Goal: Information Seeking & Learning: Stay updated

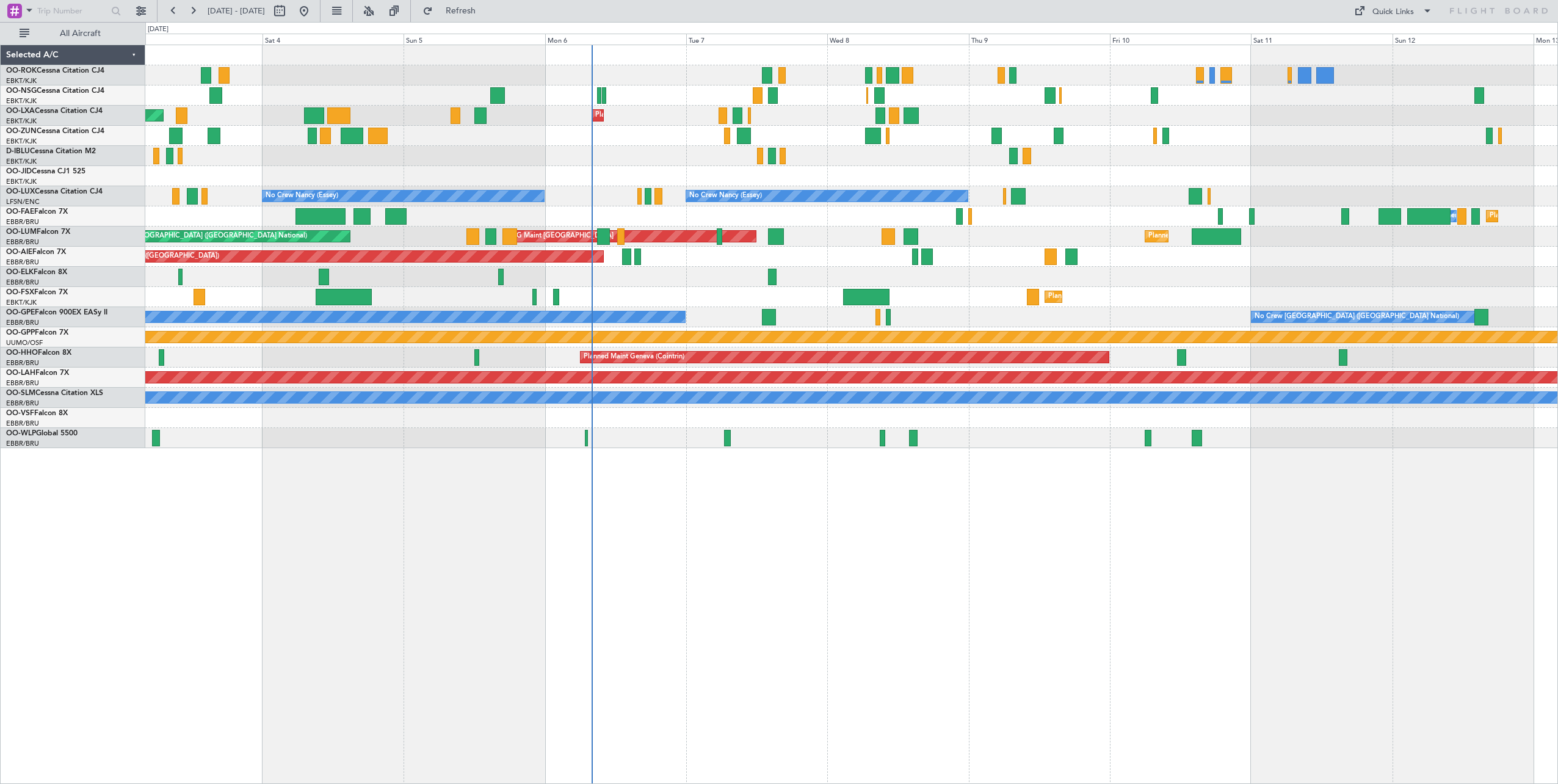
click at [673, 157] on div "AOG Maint Kortrijk-[GEOGRAPHIC_DATA] Planned Maint [GEOGRAPHIC_DATA]-[GEOGRAPHI…" at bounding box center [851, 246] width 1412 height 403
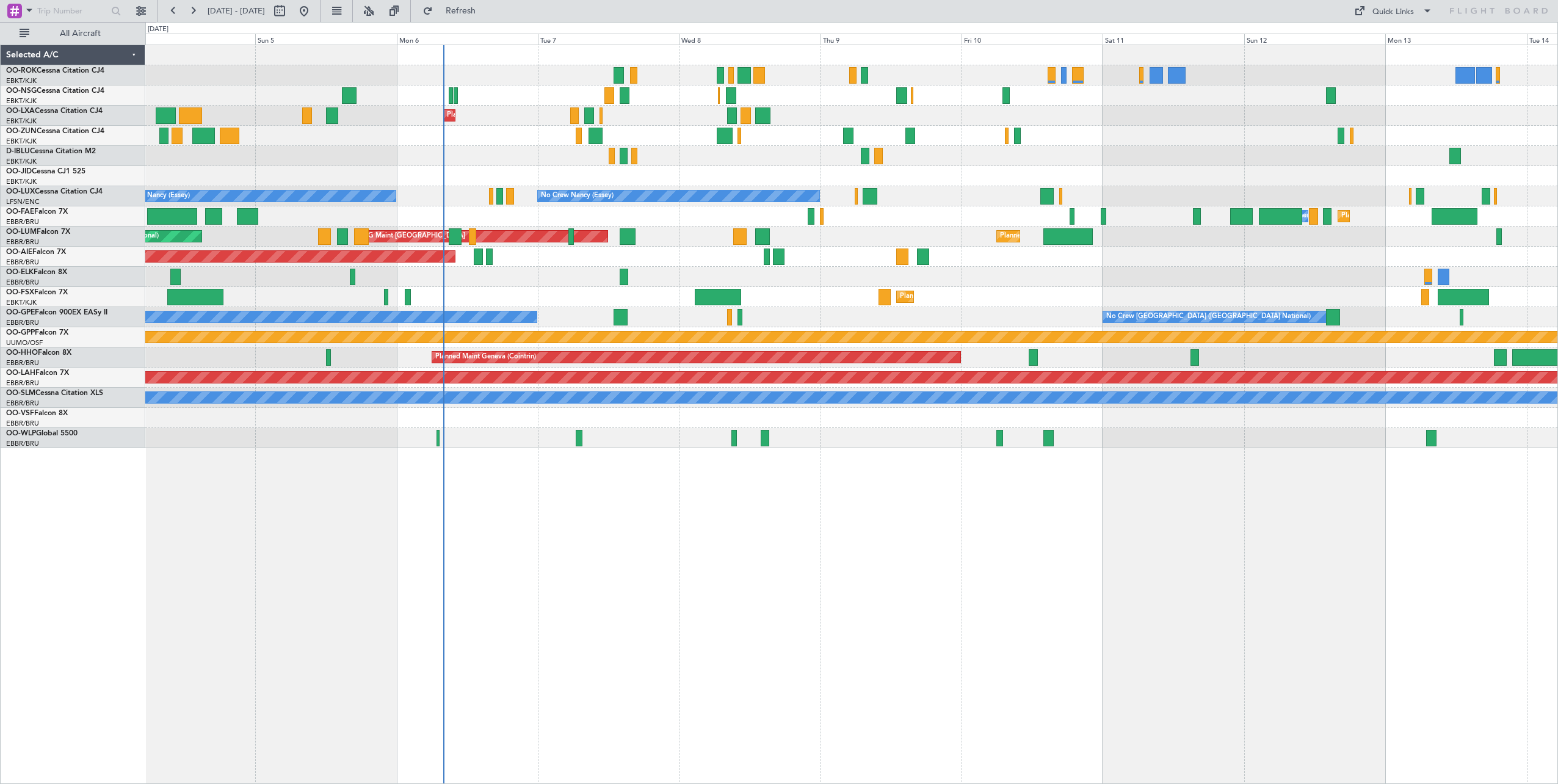
click at [670, 123] on div "Planned Maint Kortrijk-[GEOGRAPHIC_DATA] AOG Maint [GEOGRAPHIC_DATA]" at bounding box center [851, 116] width 1412 height 20
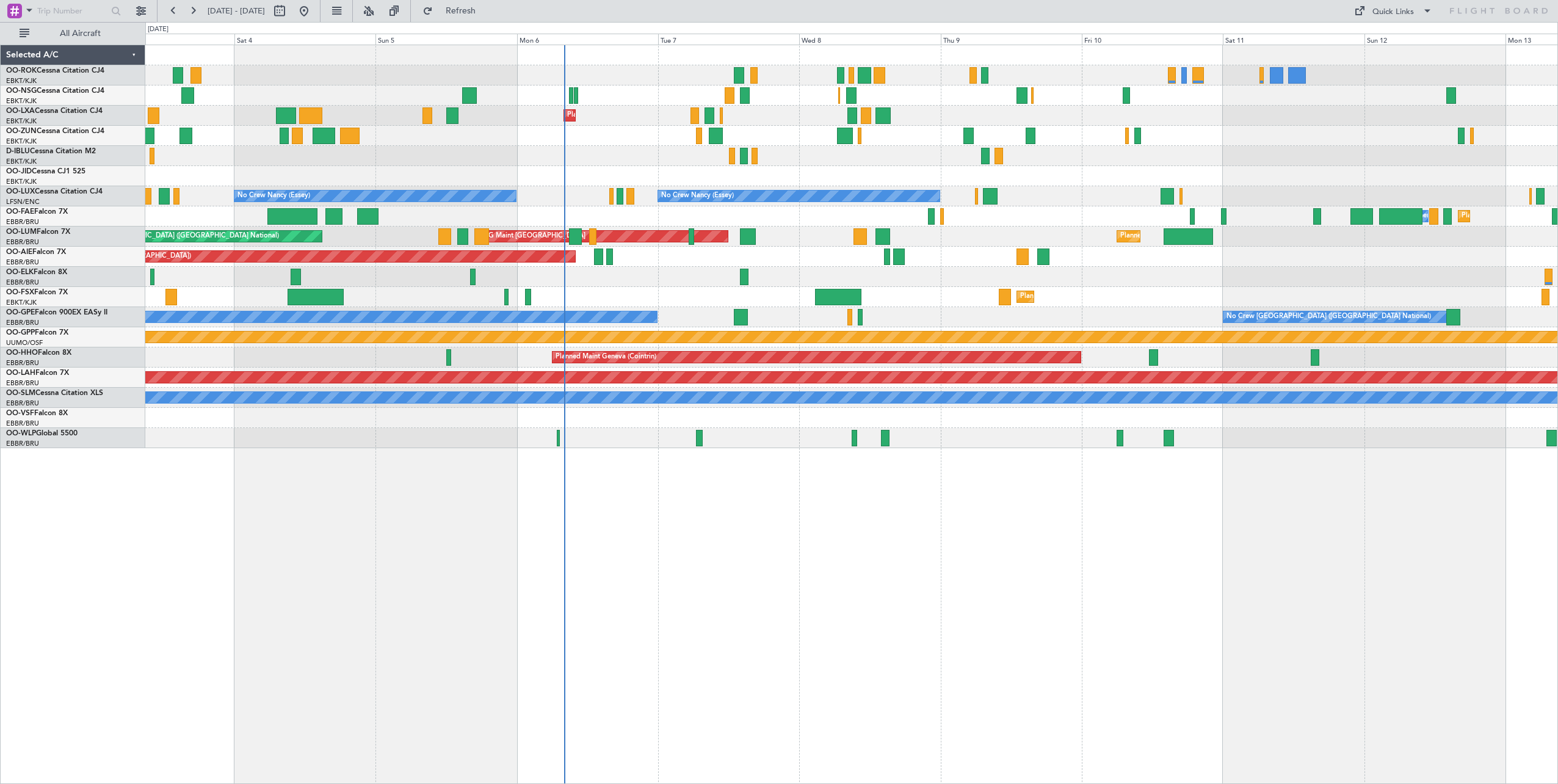
click at [657, 486] on div "AOG Maint Kortrijk-[GEOGRAPHIC_DATA] Planned Maint [GEOGRAPHIC_DATA]-[GEOGRAPHI…" at bounding box center [852, 414] width 1413 height 739
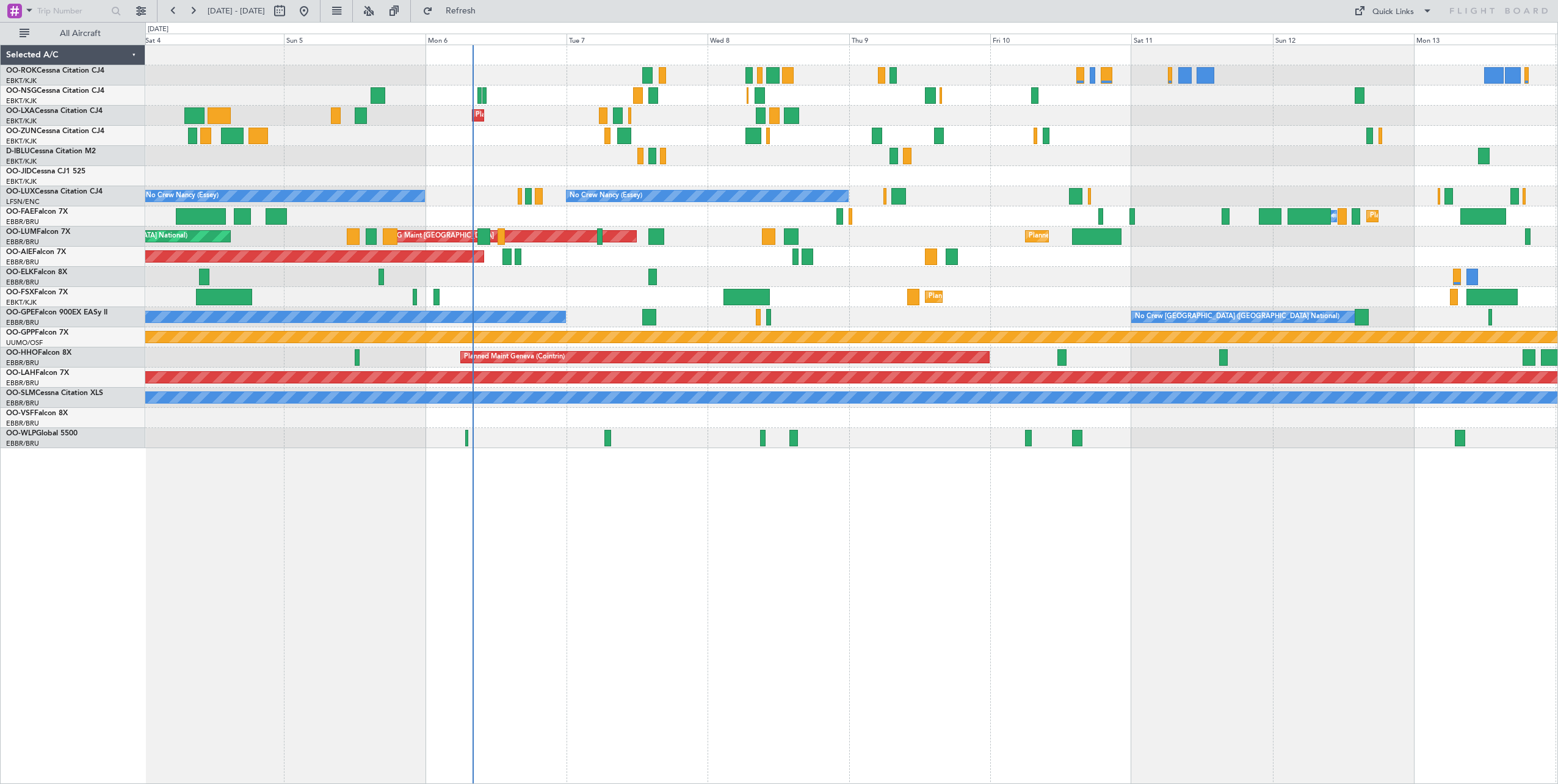
click at [920, 484] on div "AOG Maint Kortrijk-[GEOGRAPHIC_DATA] Planned Maint [GEOGRAPHIC_DATA]-[GEOGRAPHI…" at bounding box center [852, 414] width 1413 height 739
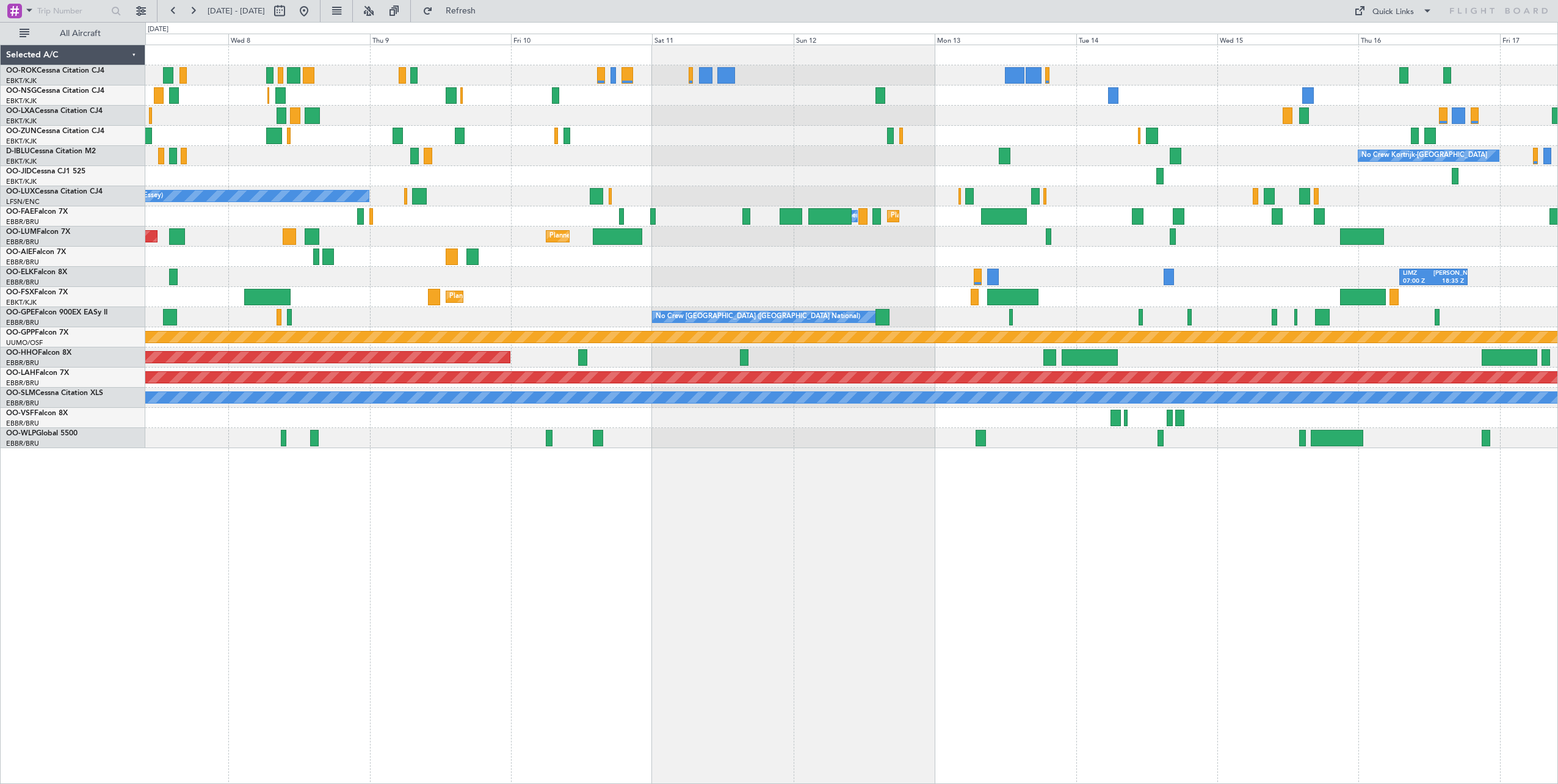
click at [642, 485] on div "Planned Maint Kortrijk-[GEOGRAPHIC_DATA] No Crew Kortrijk-[GEOGRAPHIC_DATA] No …" at bounding box center [852, 414] width 1413 height 739
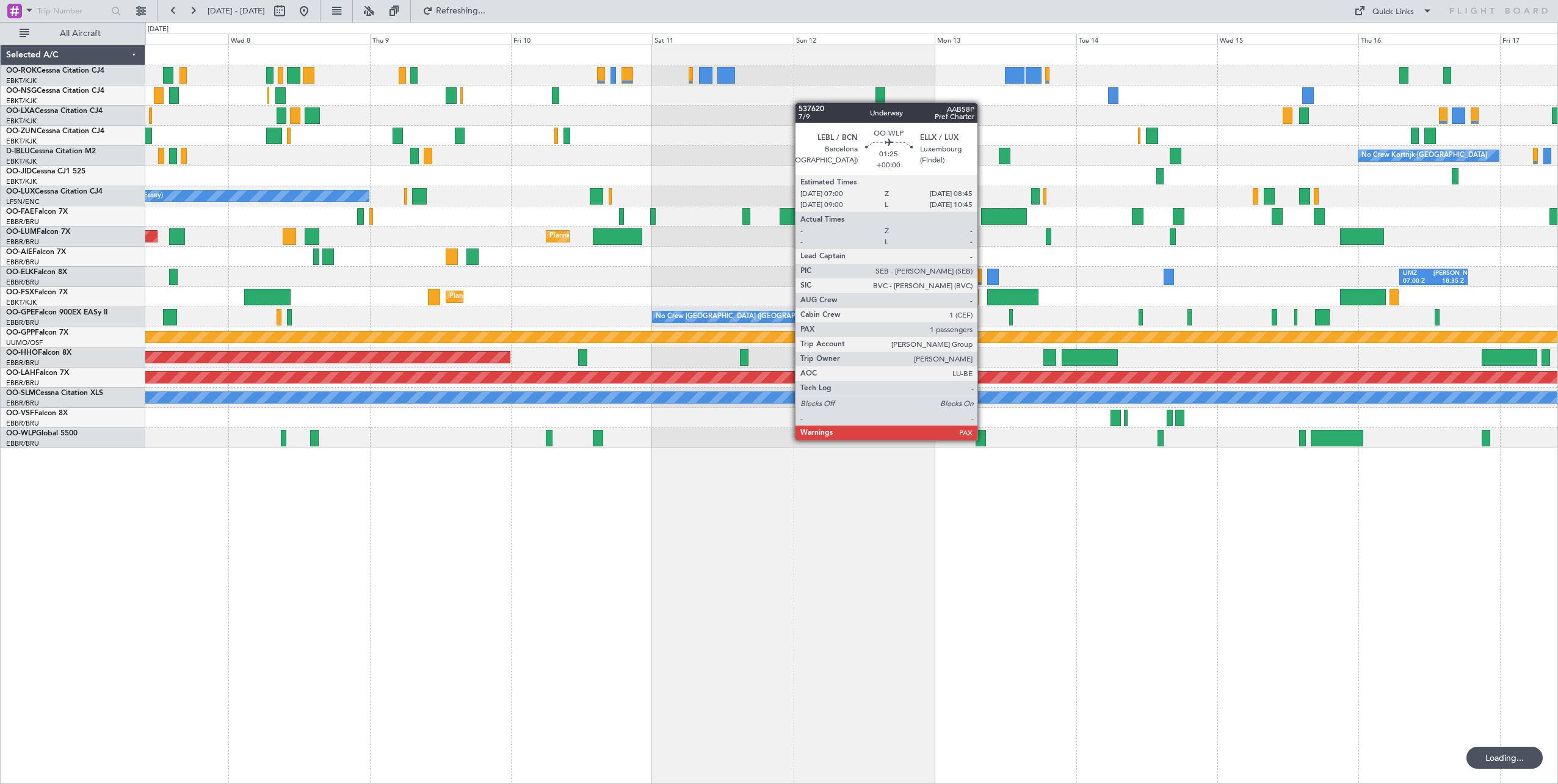
click at [761, 484] on div "Planned Maint Kortrijk-[GEOGRAPHIC_DATA] No Crew Kortrijk-[GEOGRAPHIC_DATA] No …" at bounding box center [852, 414] width 1413 height 739
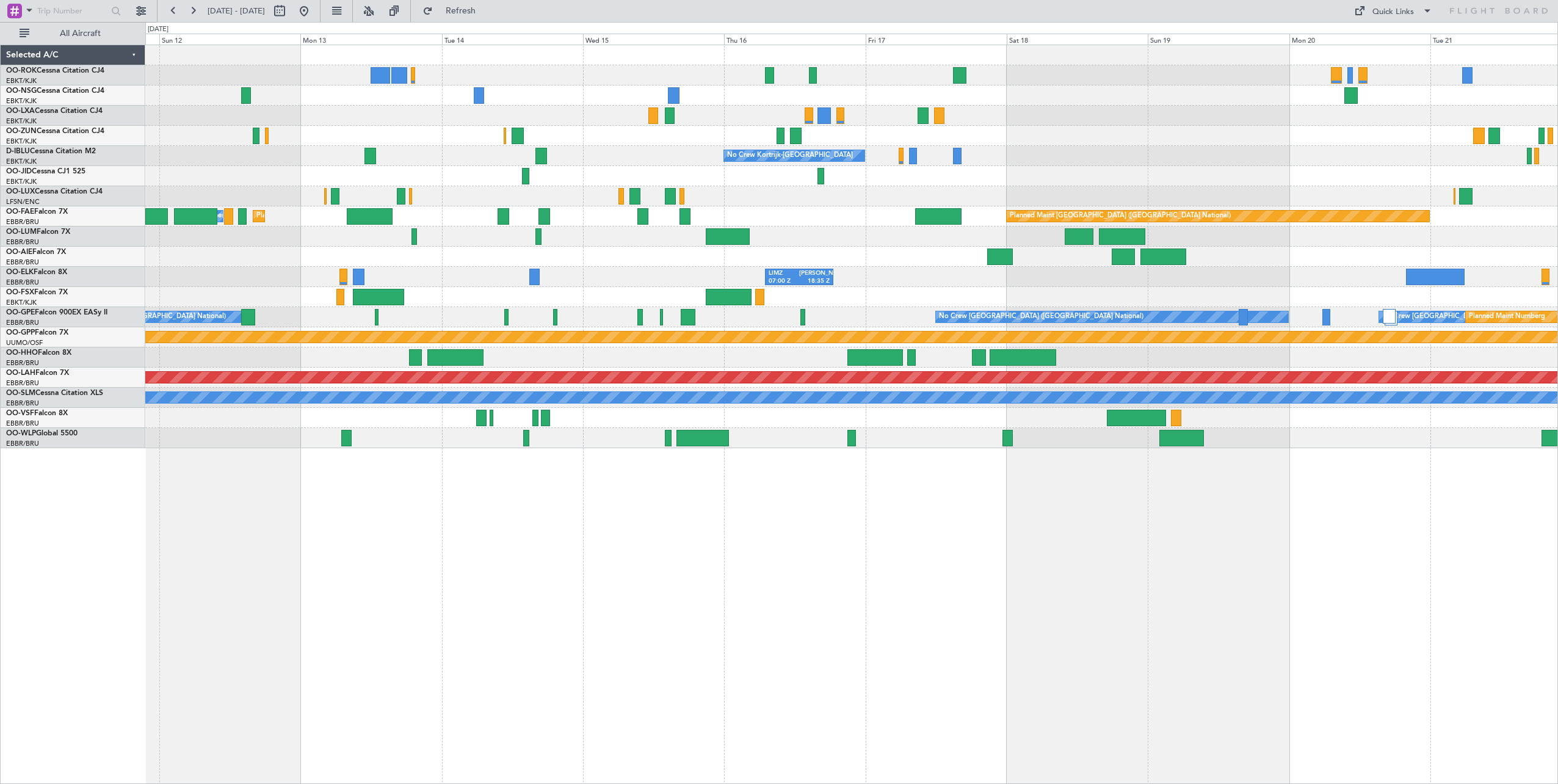
click at [732, 512] on div "No Crew Kortrijk-[GEOGRAPHIC_DATA] No Crew No Crew Planned Maint [GEOGRAPHIC_DA…" at bounding box center [852, 414] width 1413 height 739
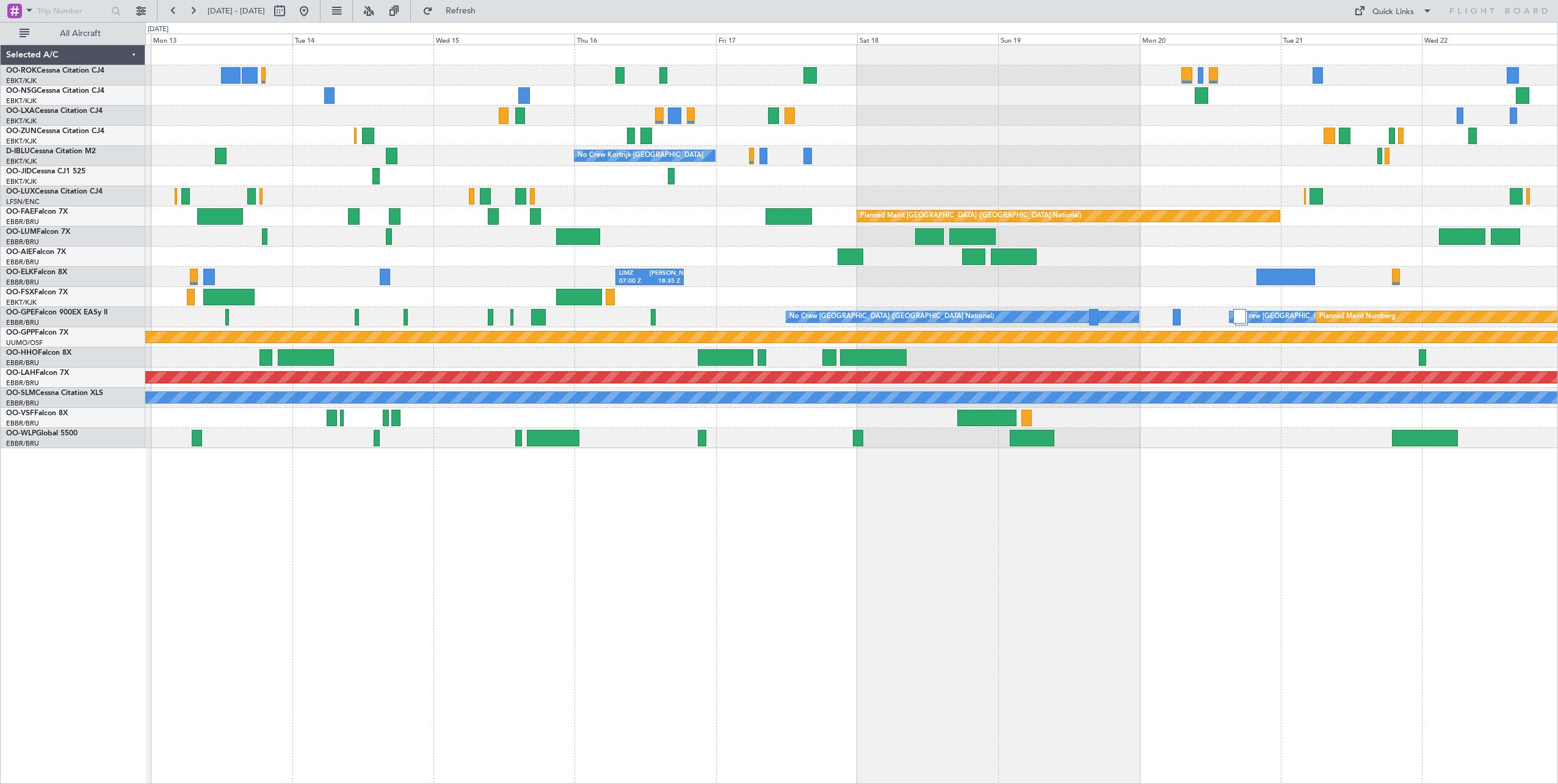
click at [909, 480] on div "No Crew Kortrijk-[GEOGRAPHIC_DATA] No Crew No Crew Planned Maint [GEOGRAPHIC_DA…" at bounding box center [852, 414] width 1413 height 739
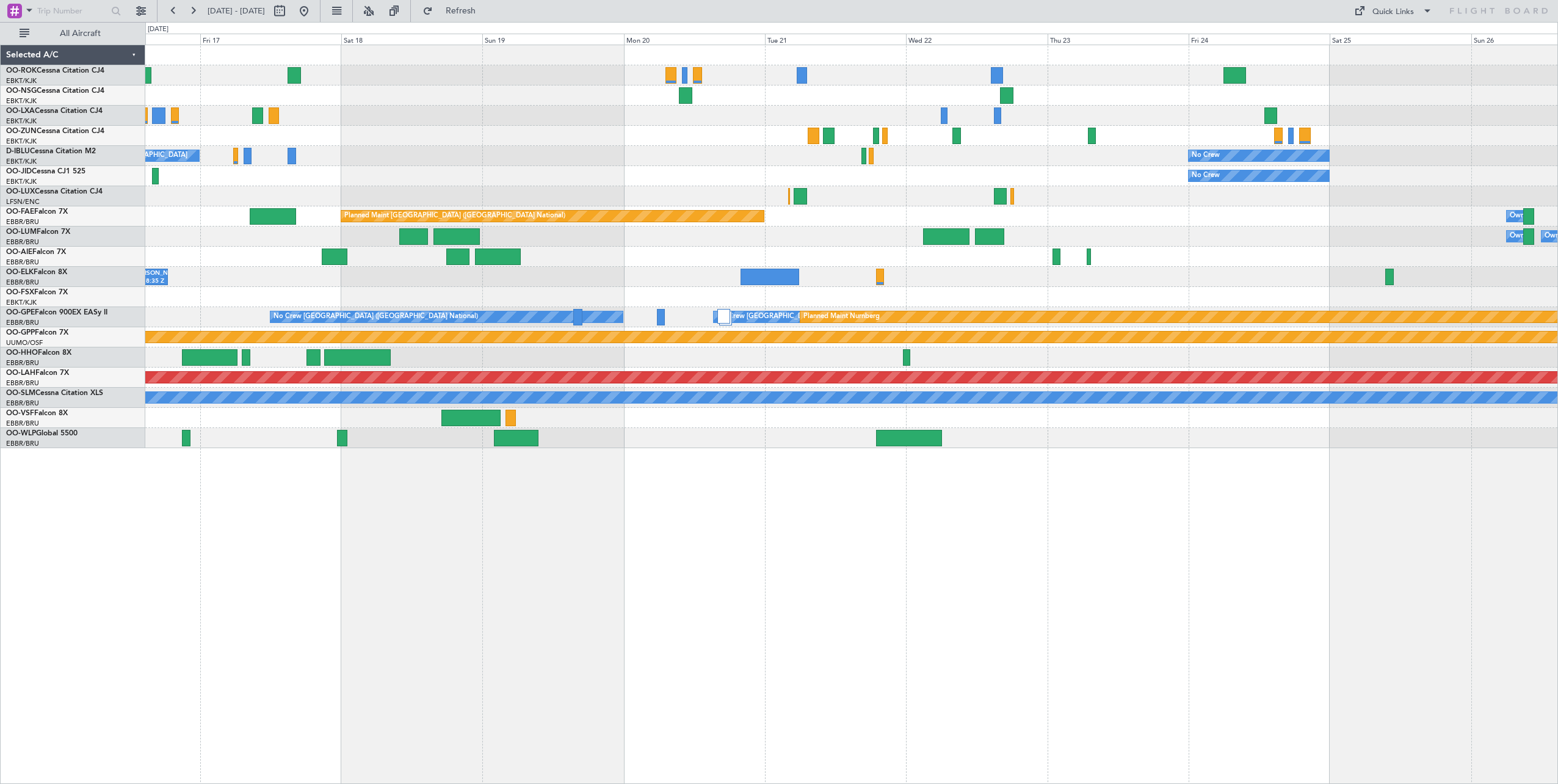
click at [632, 517] on div "No Crew Kortrijk-[GEOGRAPHIC_DATA] No Crew No Crew Planned Maint [GEOGRAPHIC_DA…" at bounding box center [852, 414] width 1413 height 739
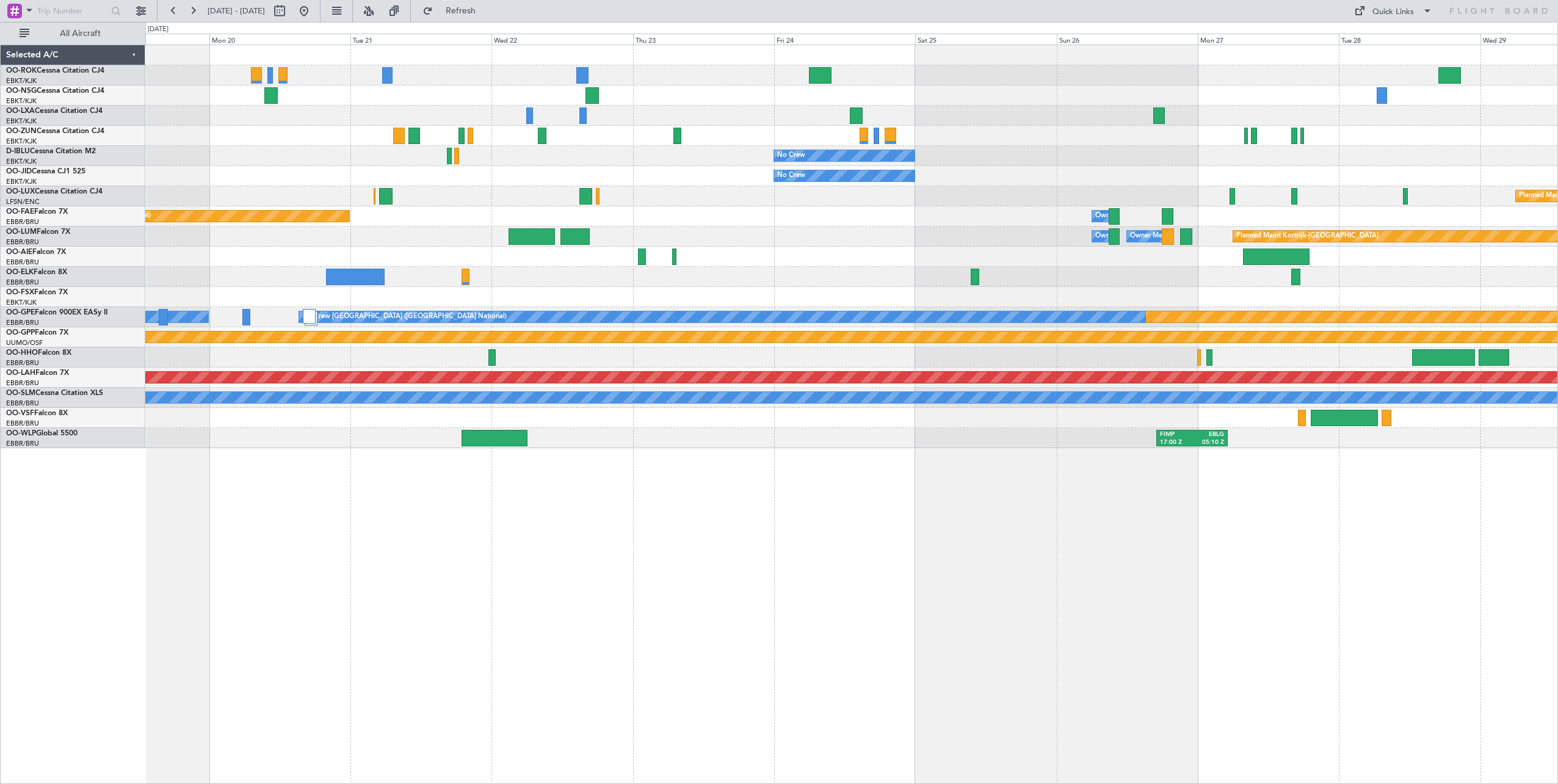
click at [741, 519] on div "No Crew No Crew Planned Maint [GEOGRAPHIC_DATA] ([GEOGRAPHIC_DATA]) Planned Mai…" at bounding box center [852, 414] width 1413 height 739
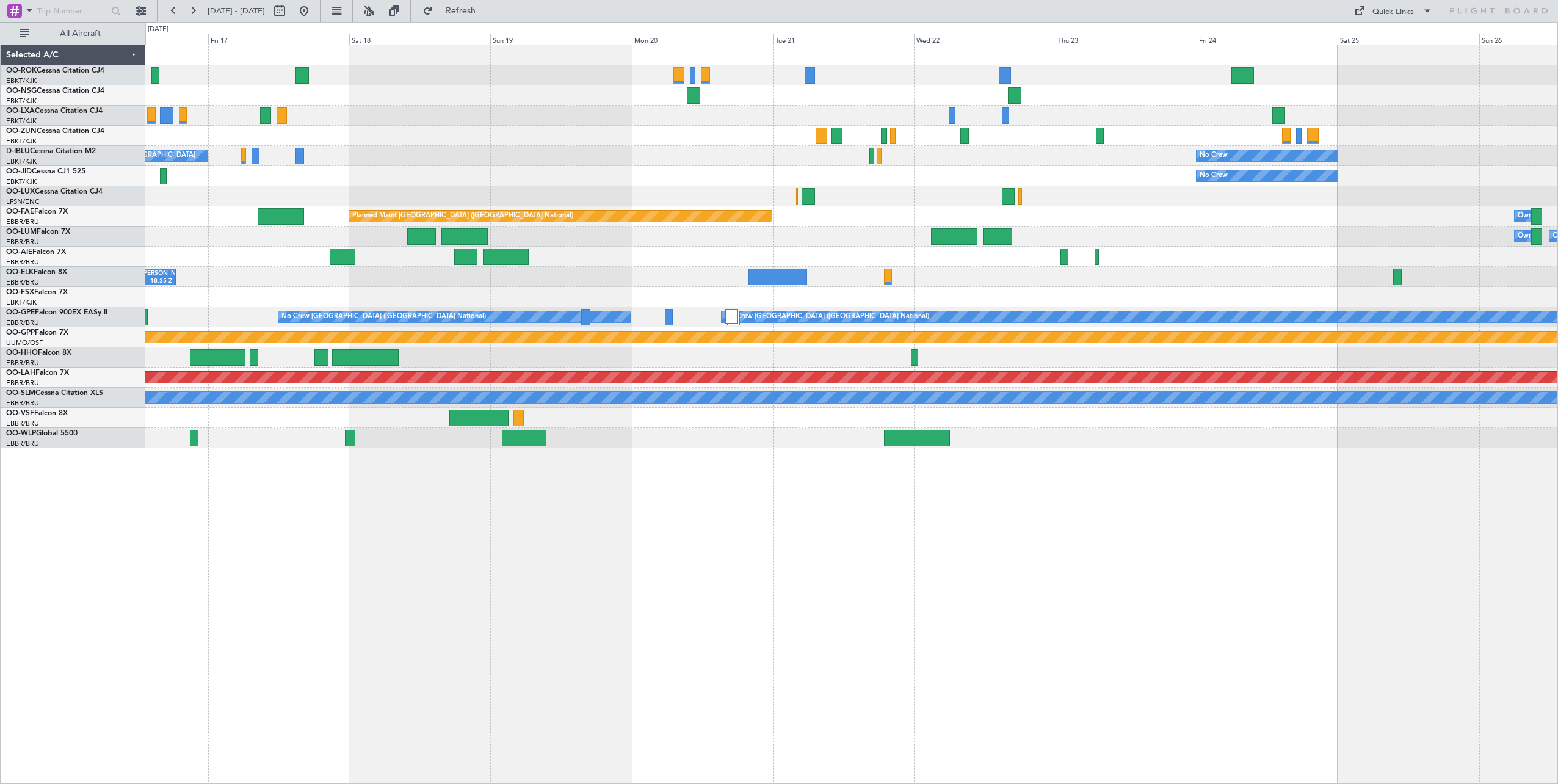
click at [1486, 594] on div "No Crew No Crew Kortrijk-[GEOGRAPHIC_DATA] No Crew Planned Maint [GEOGRAPHIC_DA…" at bounding box center [852, 414] width 1413 height 739
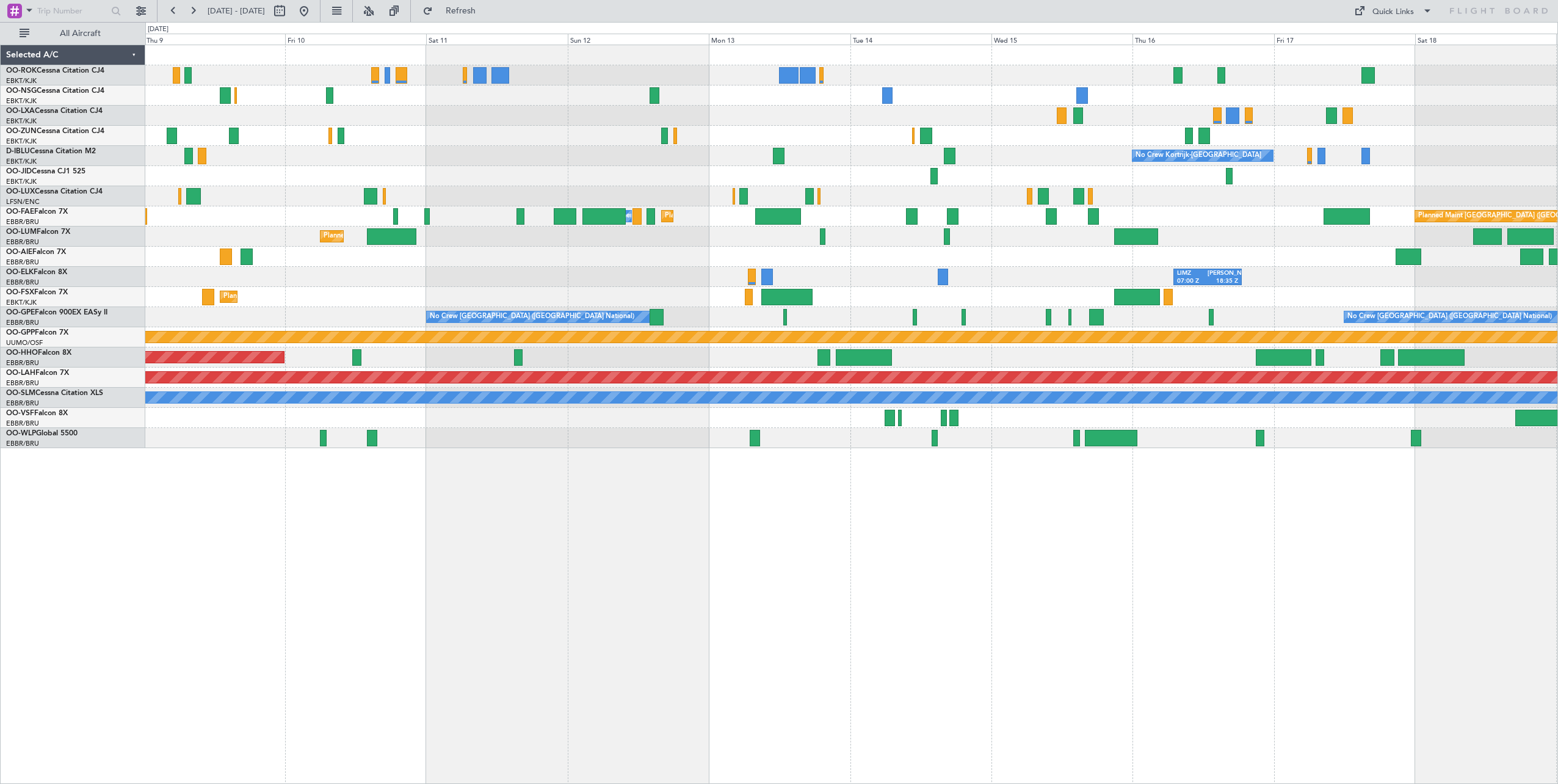
click at [1379, 605] on div "No Crew Kortrijk-[GEOGRAPHIC_DATA] No Crew [PERSON_NAME] ([PERSON_NAME]) Planne…" at bounding box center [852, 414] width 1413 height 739
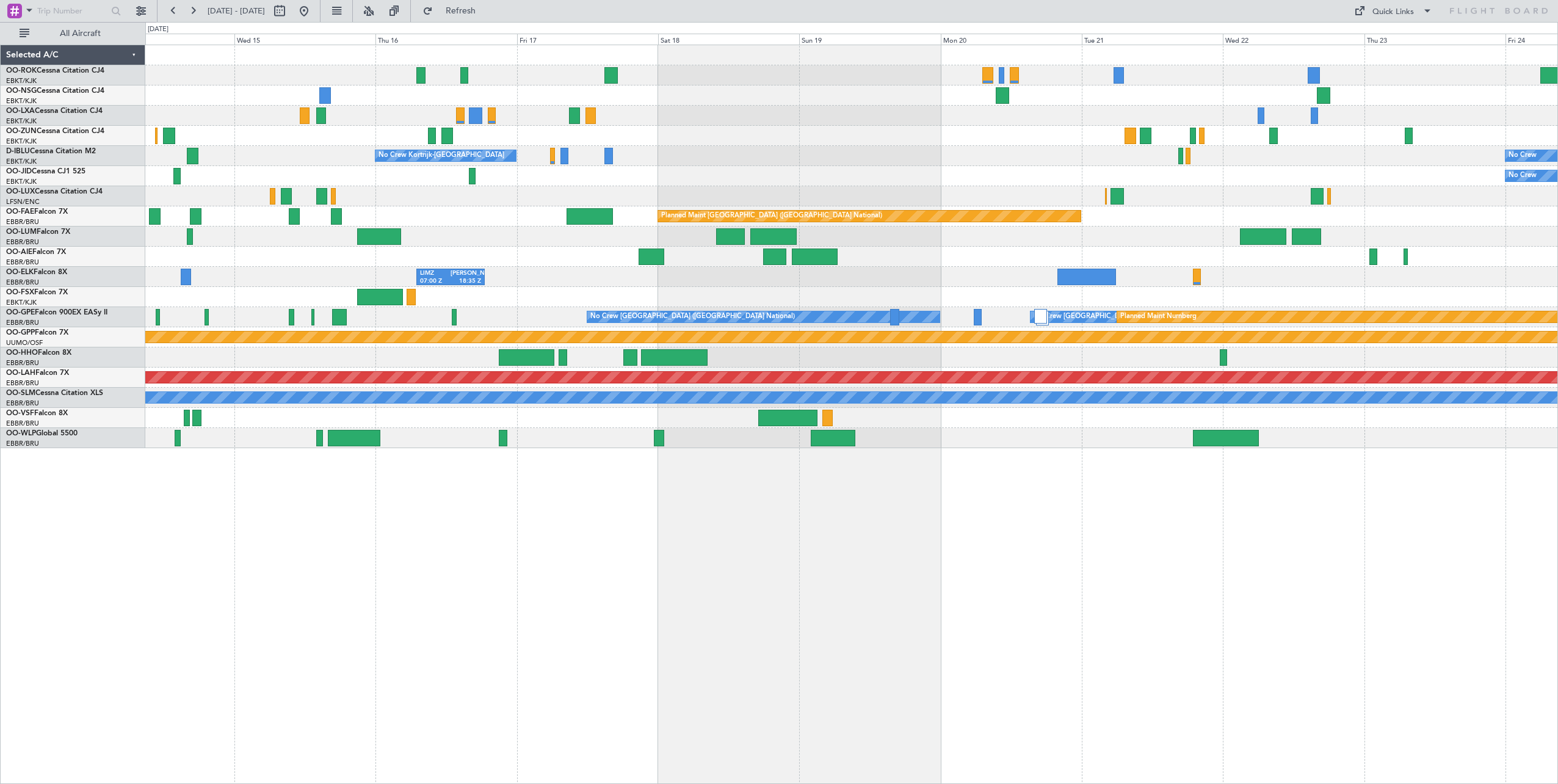
click at [468, 509] on div "No Crew Kortrijk-[GEOGRAPHIC_DATA] No Crew No Crew Planned Maint [GEOGRAPHIC_DA…" at bounding box center [852, 414] width 1413 height 739
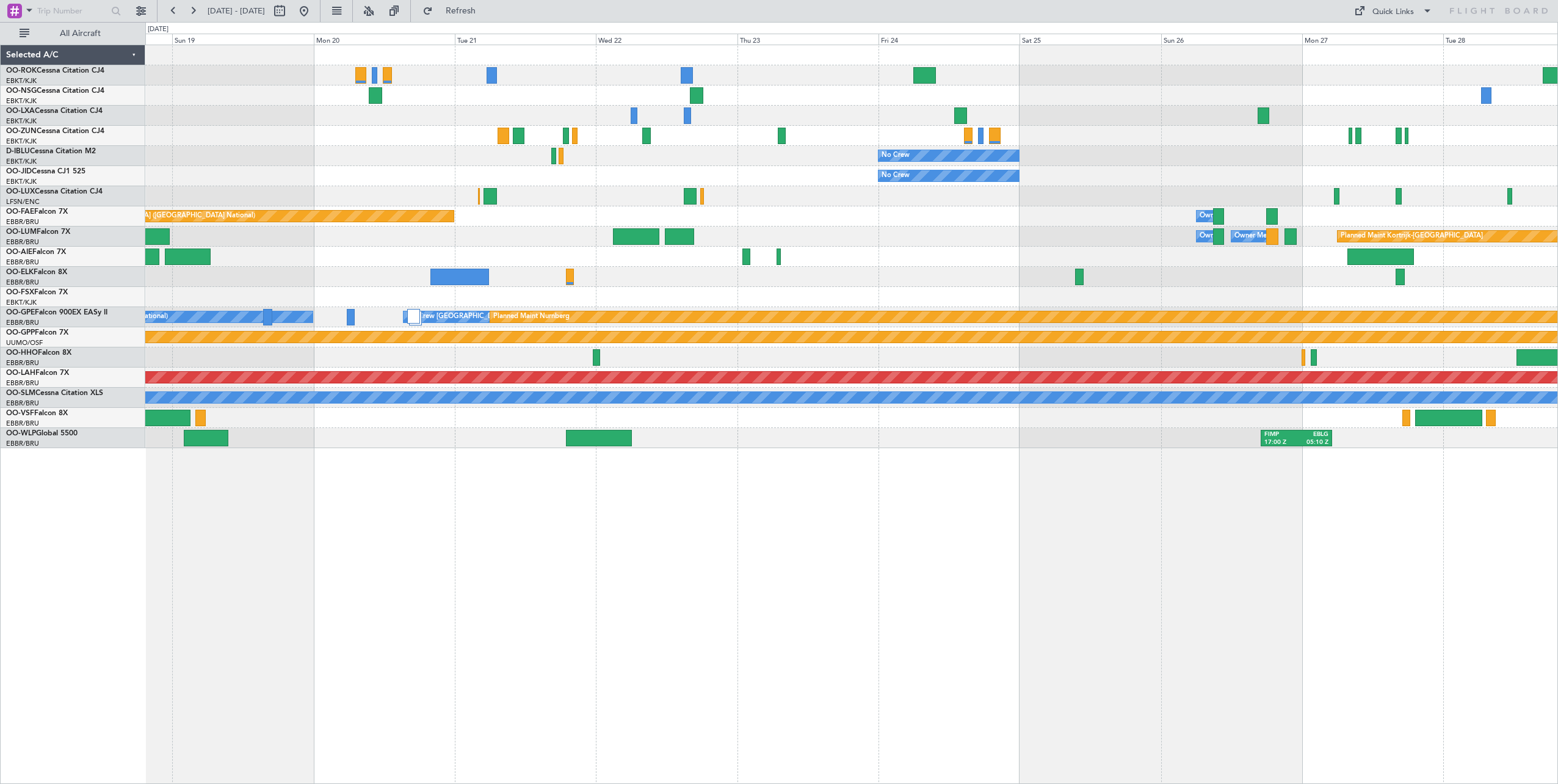
click at [451, 492] on div "No Crew No Crew Kortrijk-[GEOGRAPHIC_DATA] No Crew Planned Maint [GEOGRAPHIC_DA…" at bounding box center [852, 414] width 1413 height 739
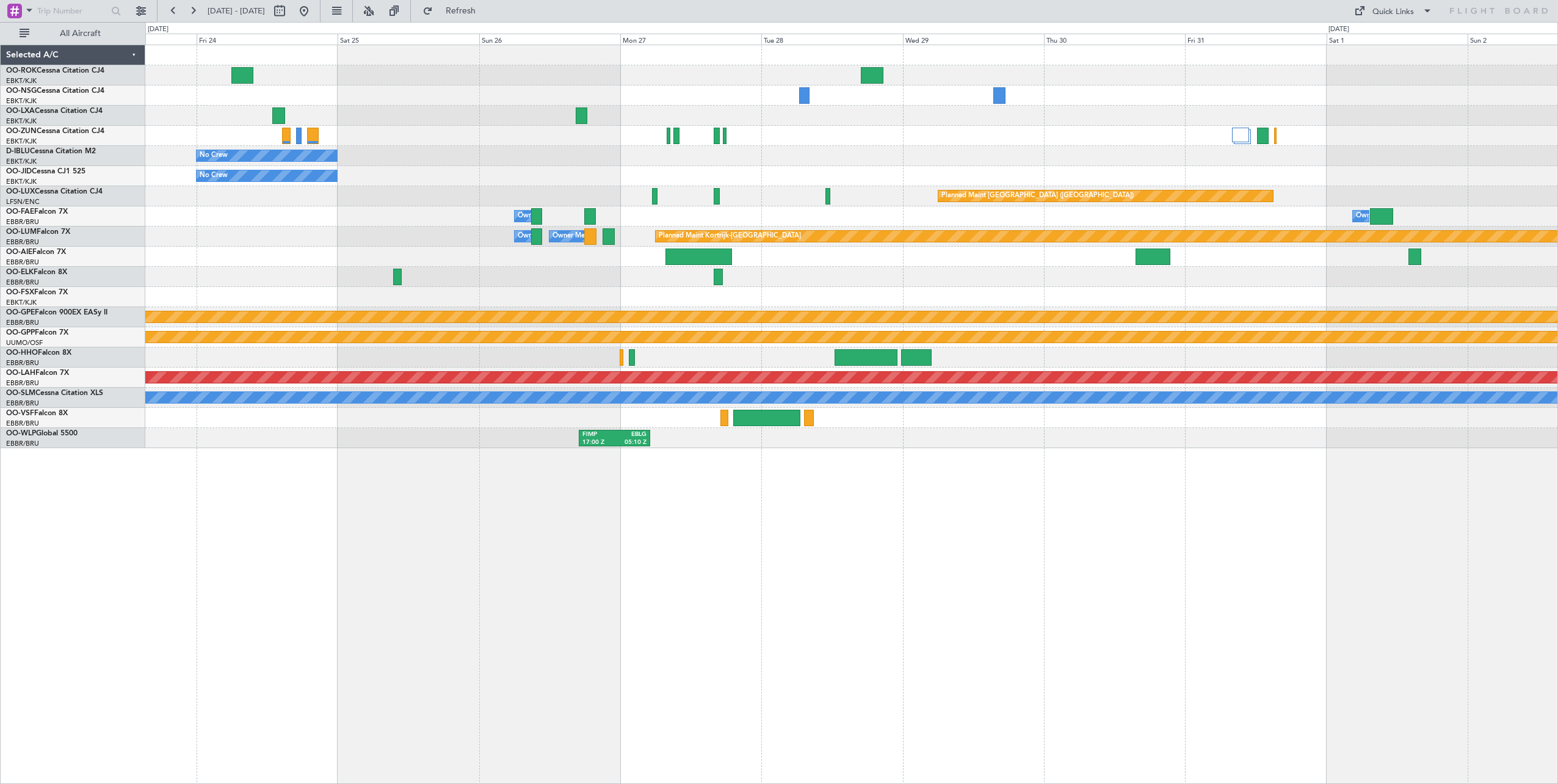
click at [389, 465] on div "No Crew No Crew Planned Maint [GEOGRAPHIC_DATA] ([GEOGRAPHIC_DATA]) Owner [GEOG…" at bounding box center [852, 414] width 1413 height 739
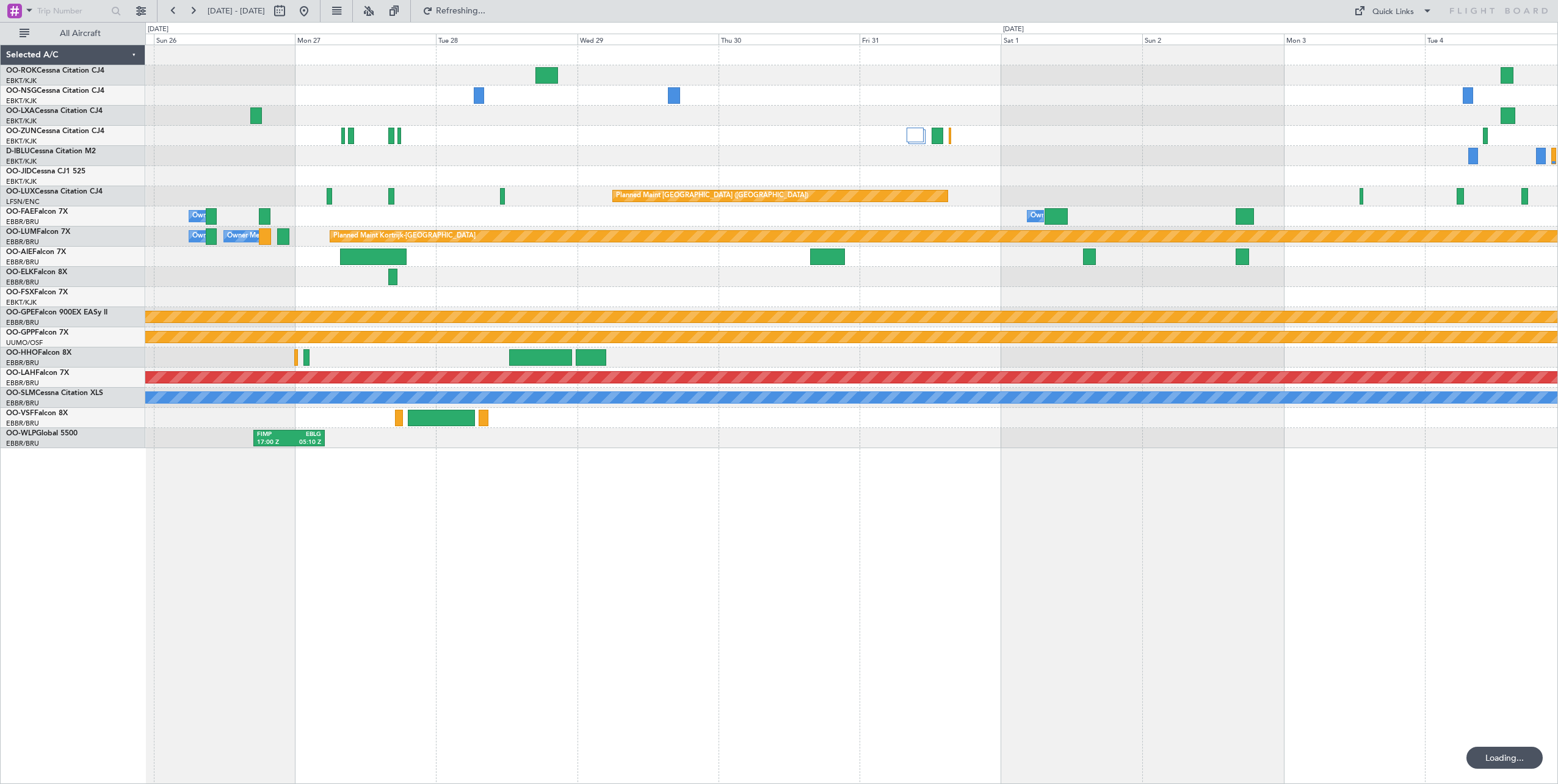
click at [752, 498] on div "Planned Maint Kortrijk-[GEOGRAPHIC_DATA] No Crew Planned Maint [GEOGRAPHIC_DATA…" at bounding box center [852, 414] width 1413 height 739
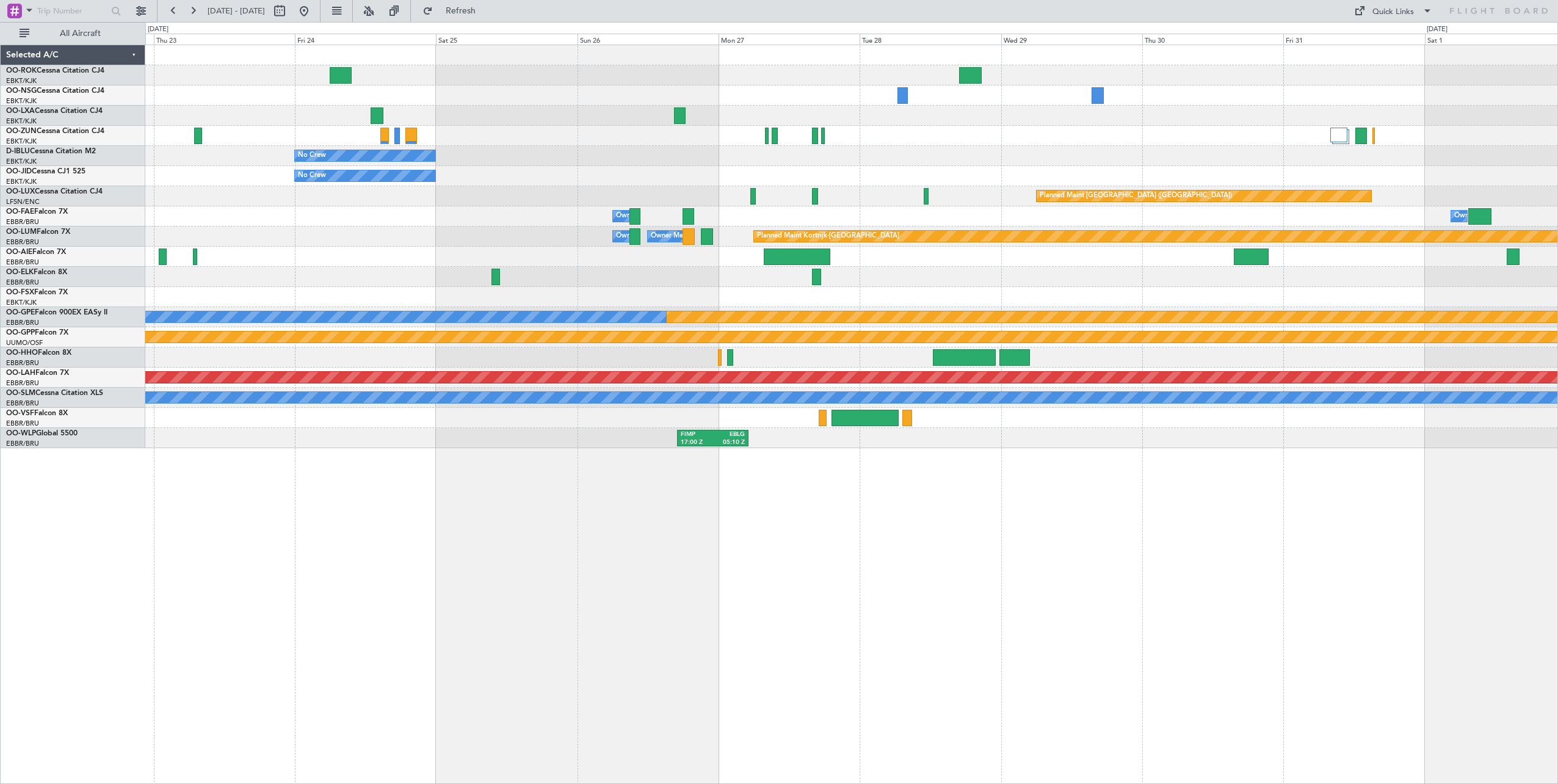
click at [1379, 574] on div "No Crew No Crew Planned Maint [GEOGRAPHIC_DATA] ([GEOGRAPHIC_DATA]) Owner [GEOG…" at bounding box center [852, 414] width 1413 height 739
click at [1324, 552] on div "No Crew No Crew Planned Maint [GEOGRAPHIC_DATA] ([GEOGRAPHIC_DATA]) Owner [GEOG…" at bounding box center [852, 414] width 1413 height 739
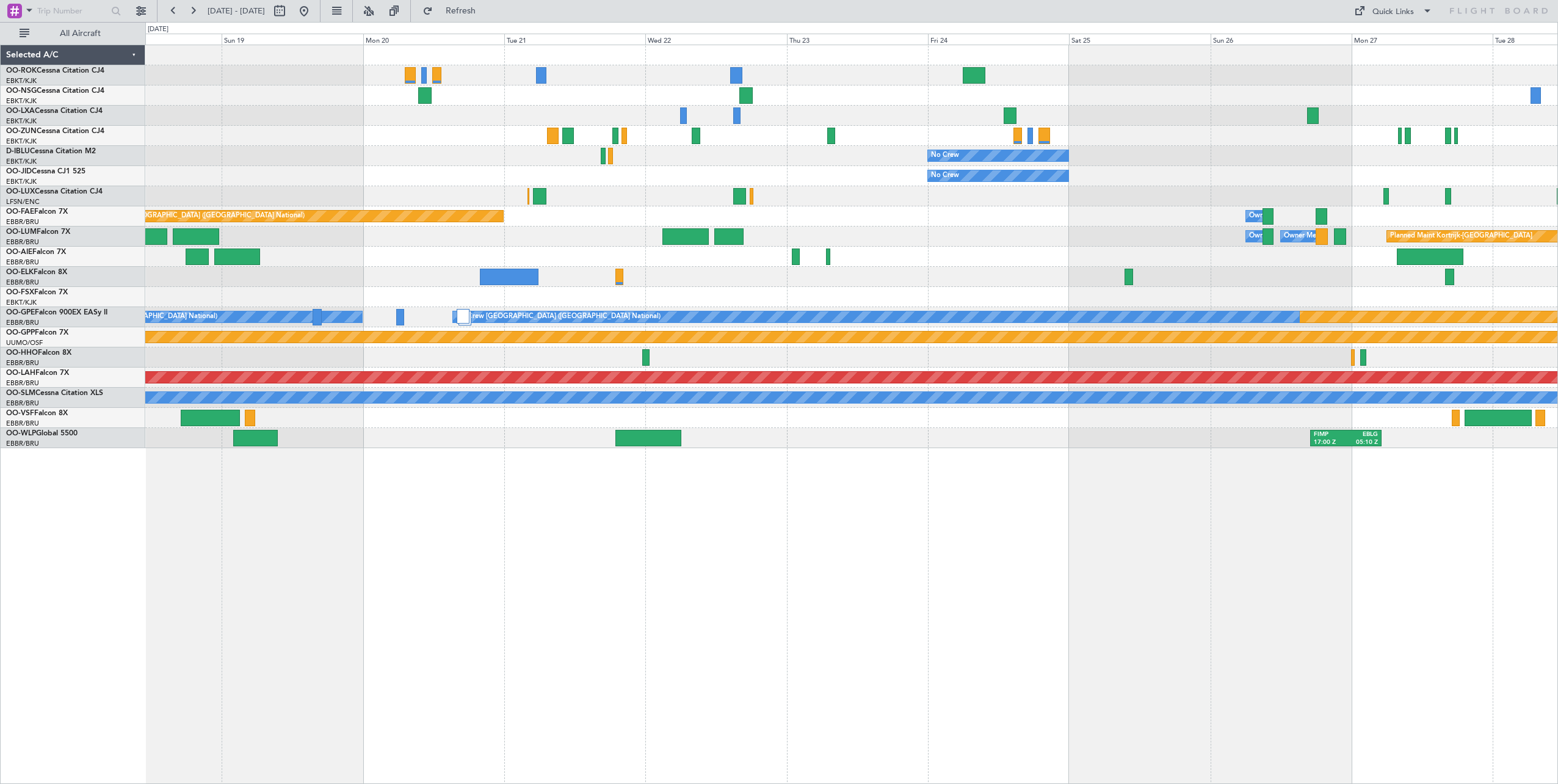
click at [1415, 564] on div "No Crew No Crew Kortrijk-[GEOGRAPHIC_DATA] No Crew Planned Maint [GEOGRAPHIC_DA…" at bounding box center [852, 414] width 1413 height 739
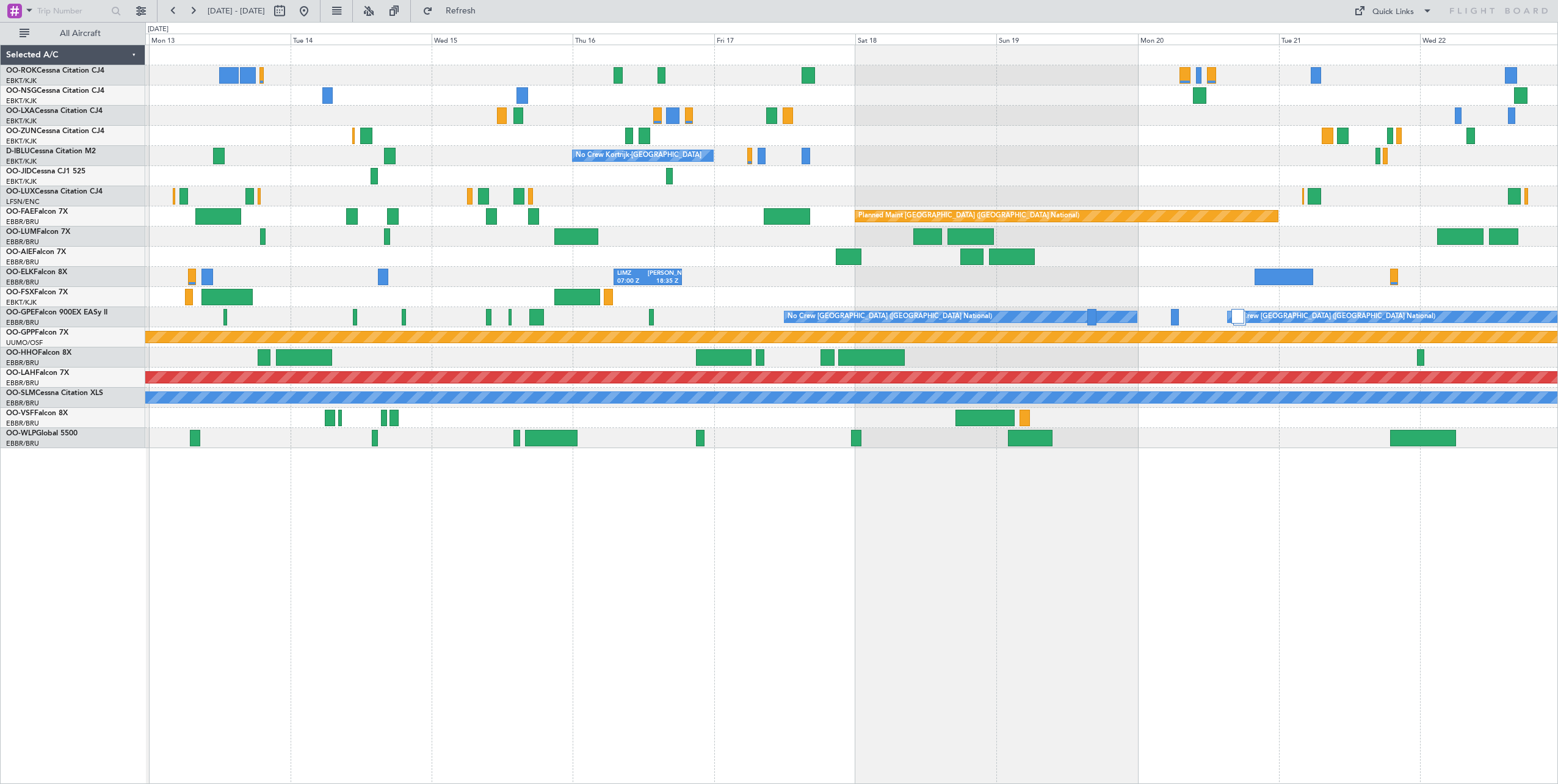
click at [1295, 565] on div "No Crew Kortrijk-[GEOGRAPHIC_DATA] No Crew No Crew Planned Maint [GEOGRAPHIC_DA…" at bounding box center [852, 414] width 1413 height 739
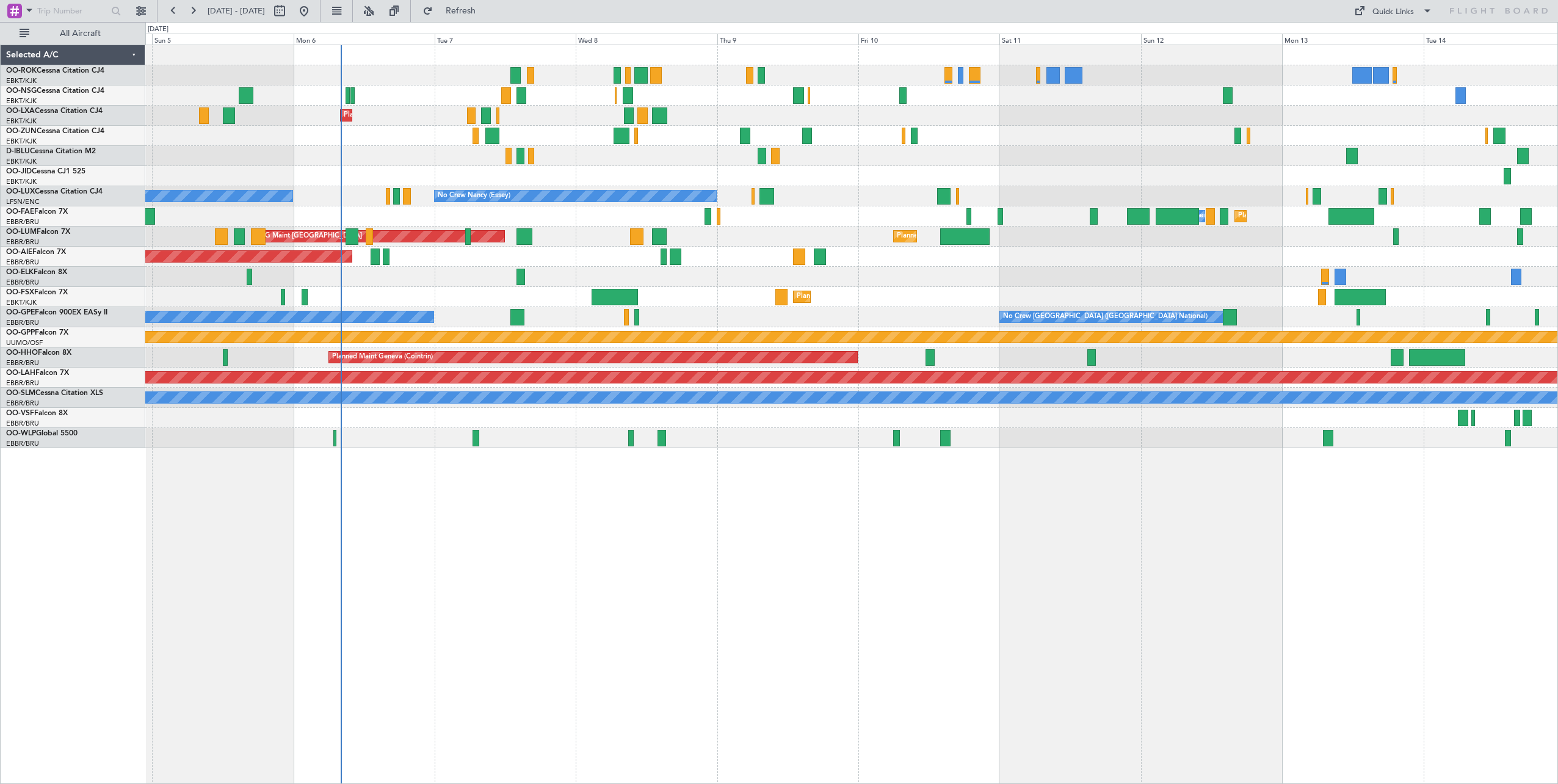
click at [1199, 544] on div "Planned Maint Kortrijk-[GEOGRAPHIC_DATA] AOG Maint [GEOGRAPHIC_DATA] No Crew Ko…" at bounding box center [852, 414] width 1413 height 739
click at [490, 4] on button "Refresh" at bounding box center [453, 11] width 73 height 20
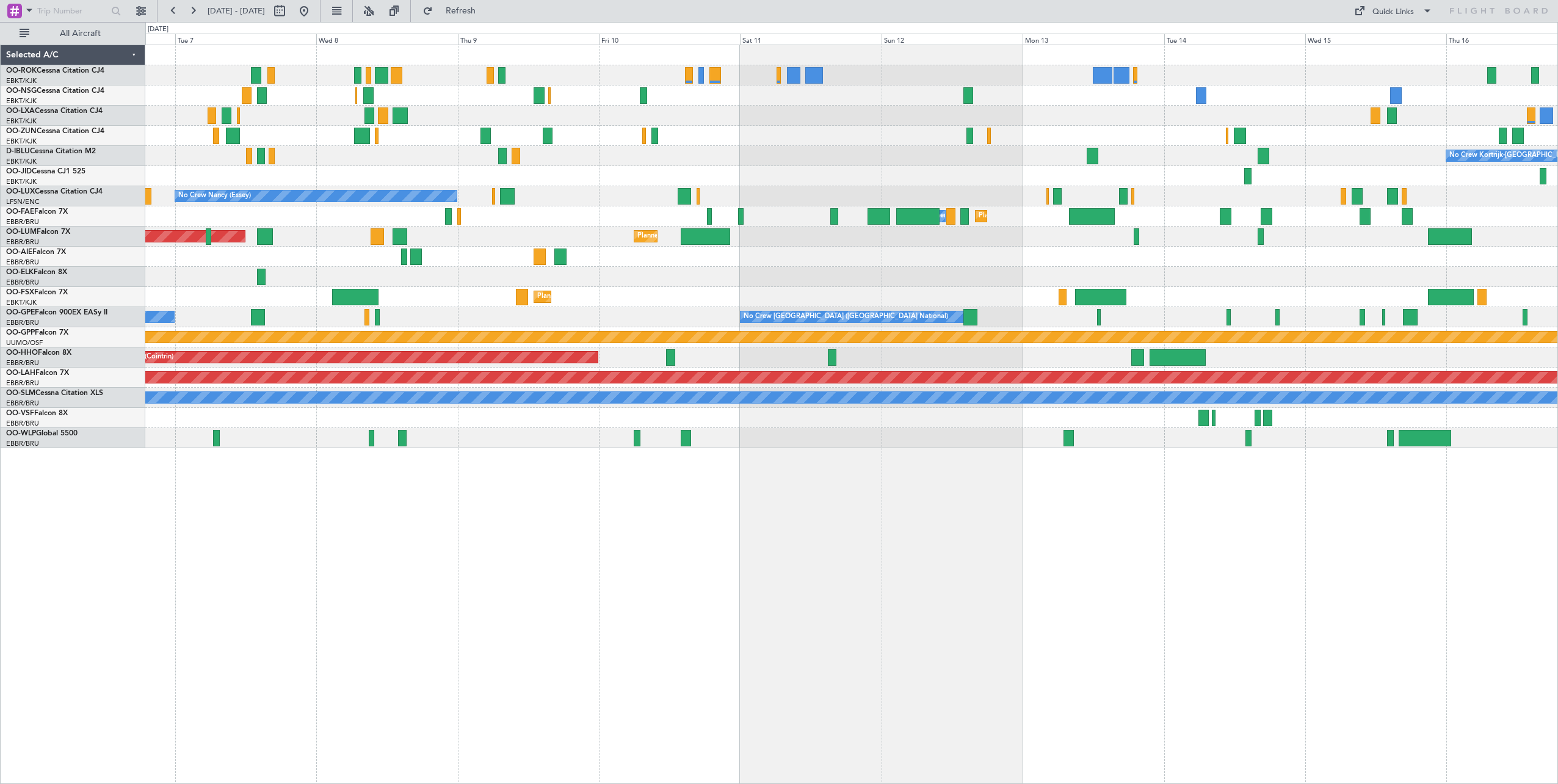
click at [593, 247] on div "Planned Maint Kortrijk-[GEOGRAPHIC_DATA] No Crew Kortrijk-[GEOGRAPHIC_DATA] No …" at bounding box center [851, 246] width 1412 height 403
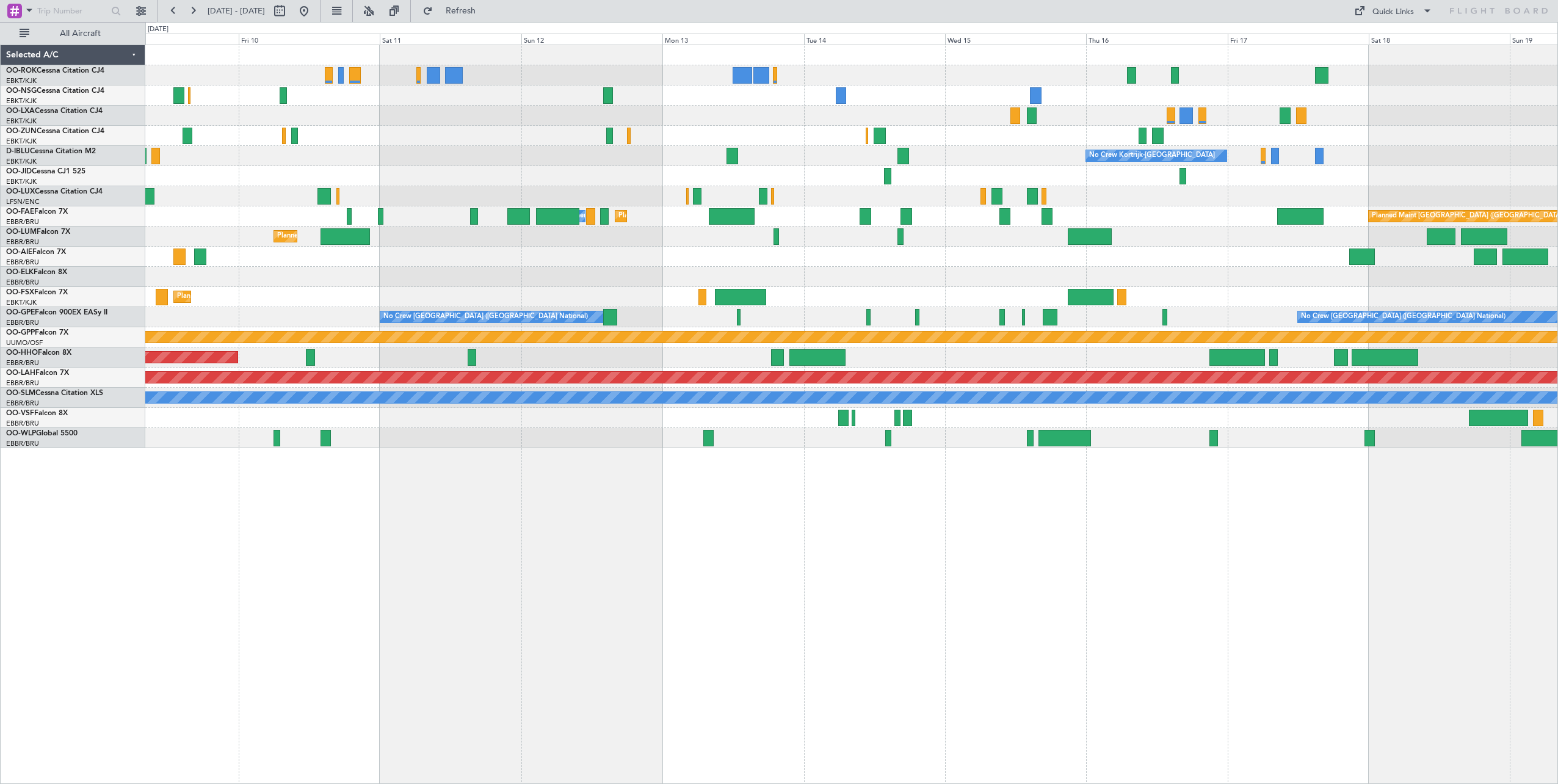
click at [526, 230] on div "No Crew Kortrijk-[GEOGRAPHIC_DATA] No Crew [PERSON_NAME] ([PERSON_NAME]) Planne…" at bounding box center [851, 246] width 1412 height 403
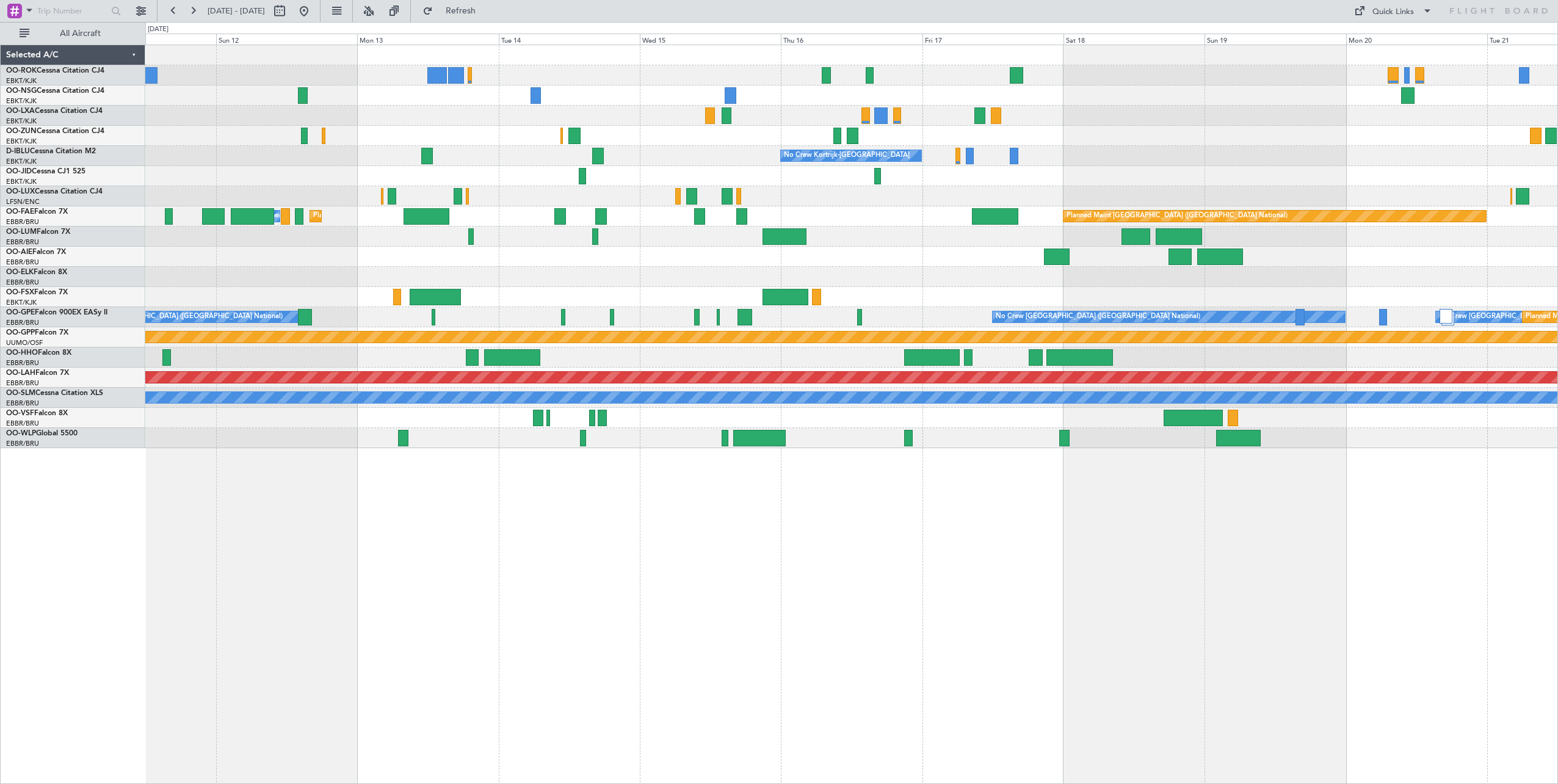
click at [973, 196] on div "No Crew Kortrijk-[GEOGRAPHIC_DATA] No Crew No Crew Planned Maint [GEOGRAPHIC_DA…" at bounding box center [851, 246] width 1412 height 403
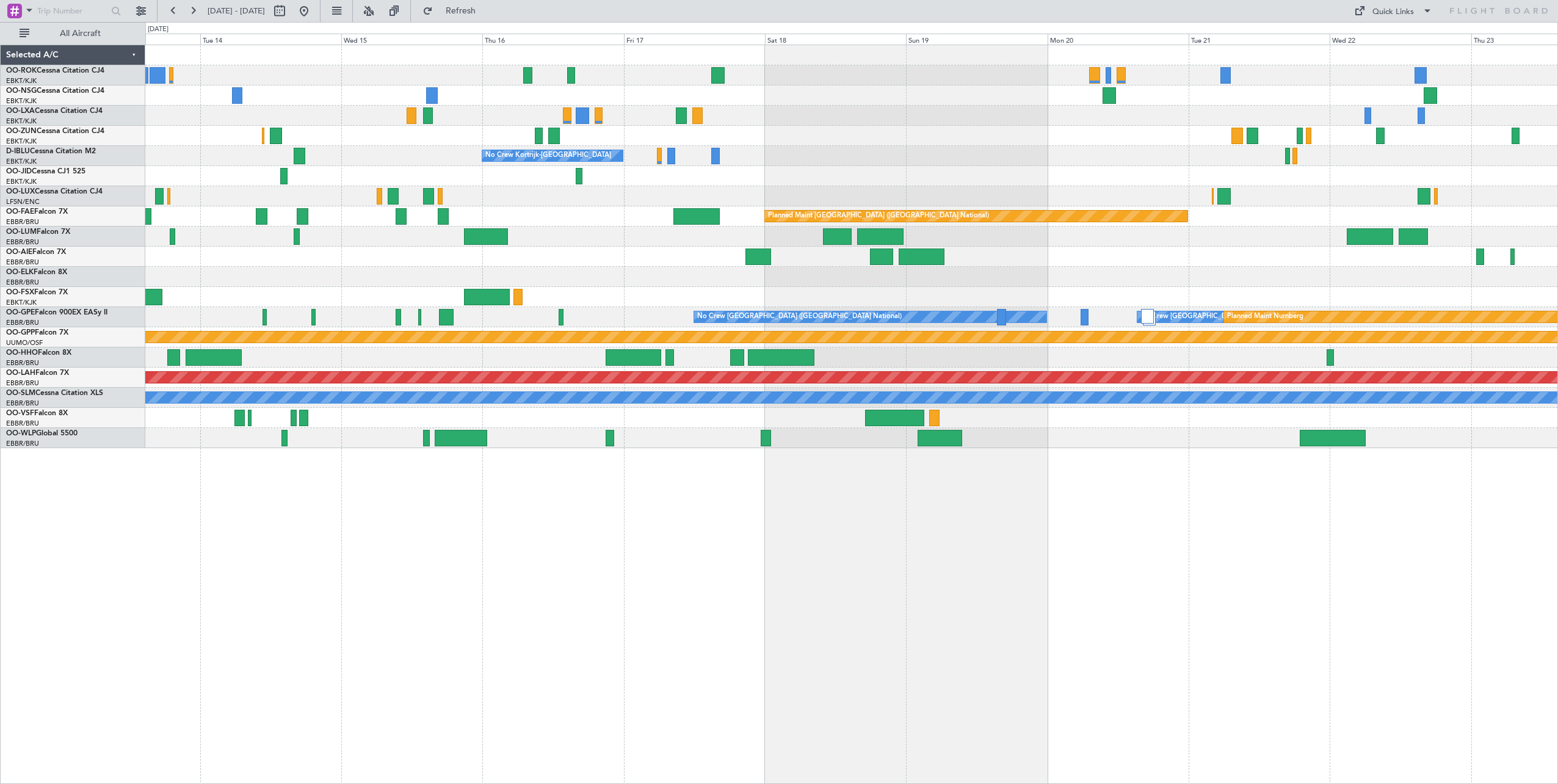
click at [744, 160] on div "No Crew Kortrijk-[GEOGRAPHIC_DATA] No Crew No Crew Planned Maint [GEOGRAPHIC_DA…" at bounding box center [851, 246] width 1412 height 403
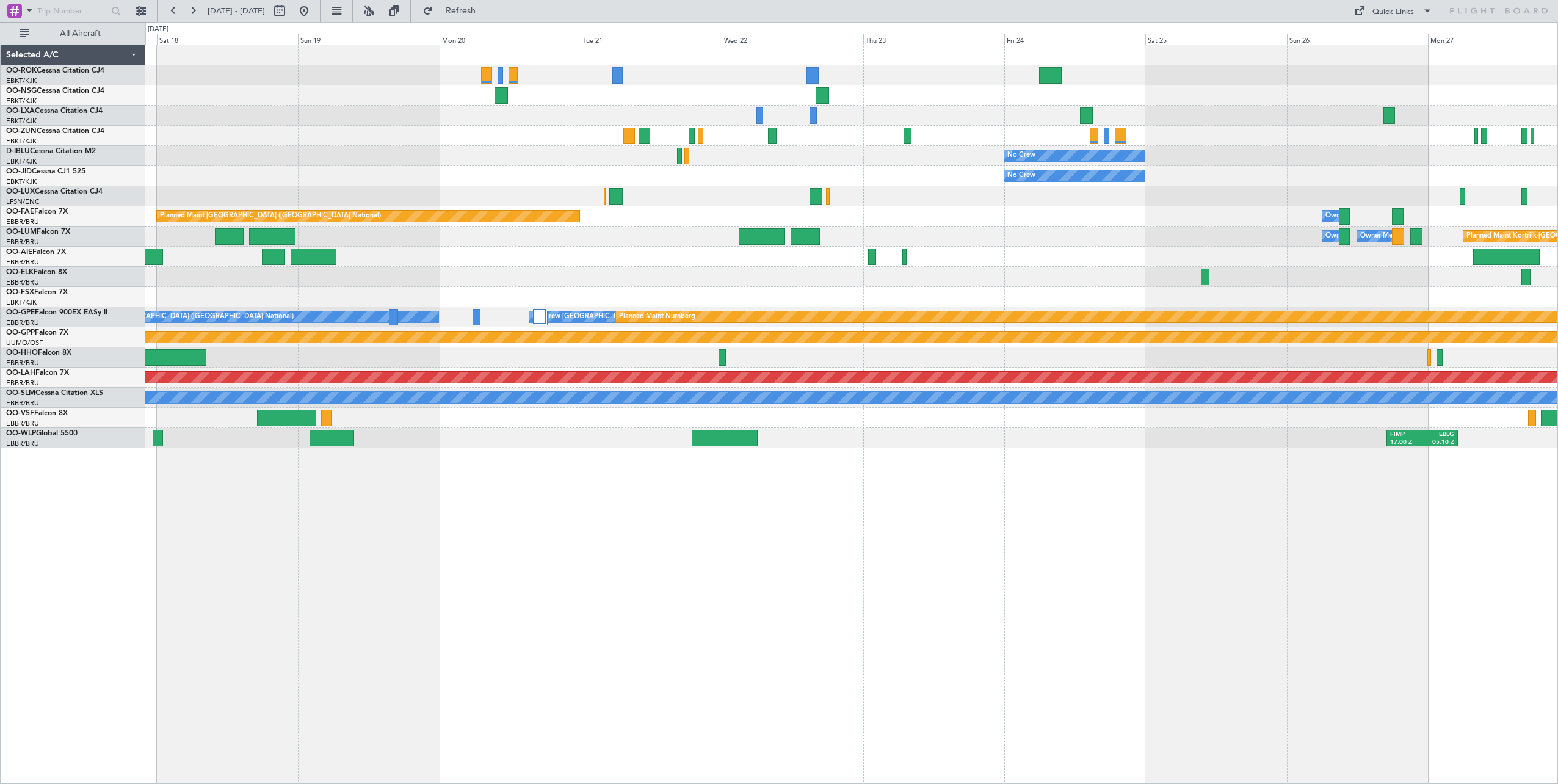
click at [578, 162] on div "No Crew No Crew Kortrijk-[GEOGRAPHIC_DATA]" at bounding box center [851, 156] width 1412 height 20
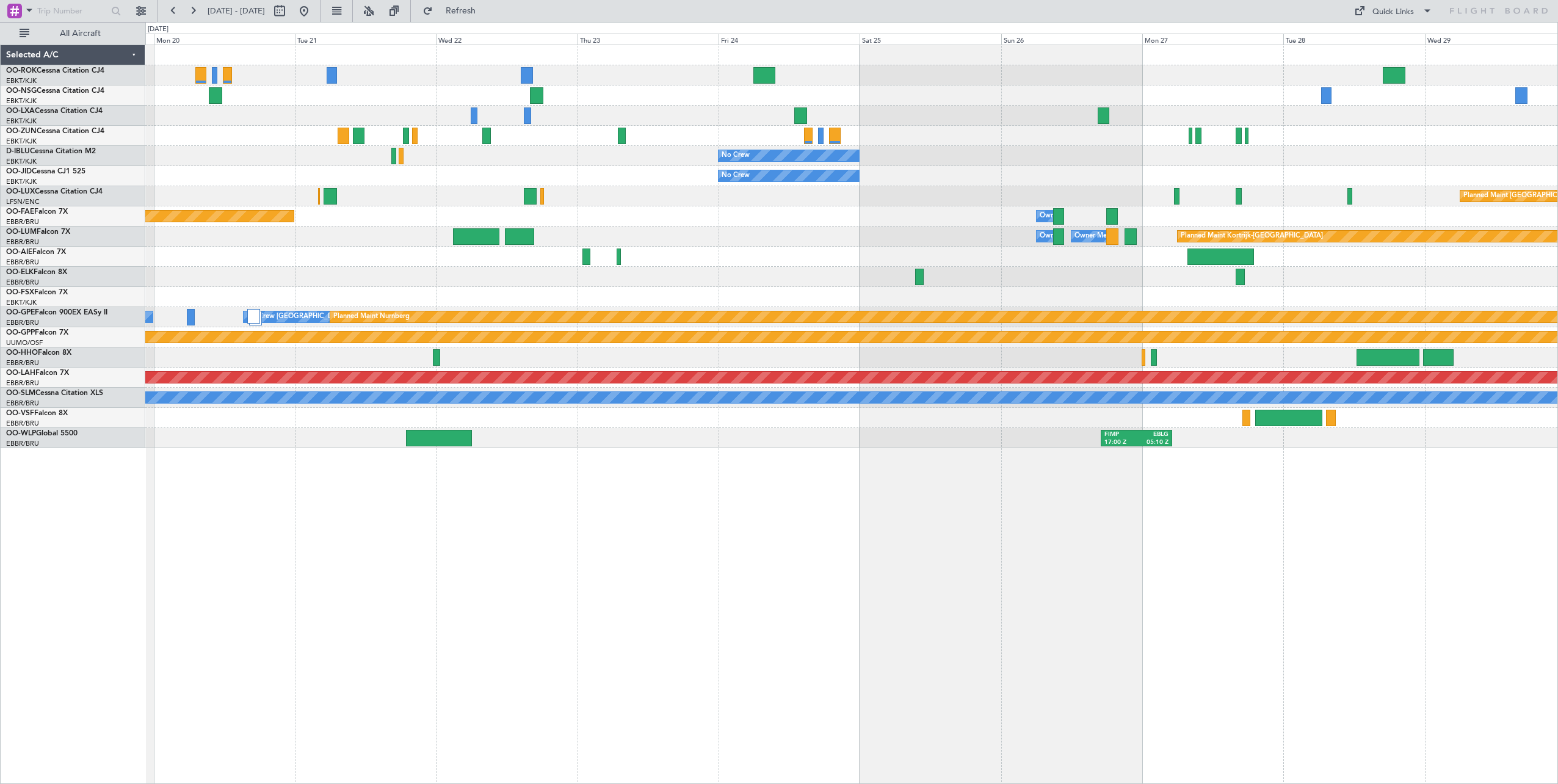
click at [632, 191] on div "No Crew No Crew Planned Maint [GEOGRAPHIC_DATA] ([GEOGRAPHIC_DATA]) Planned Mai…" at bounding box center [851, 246] width 1412 height 403
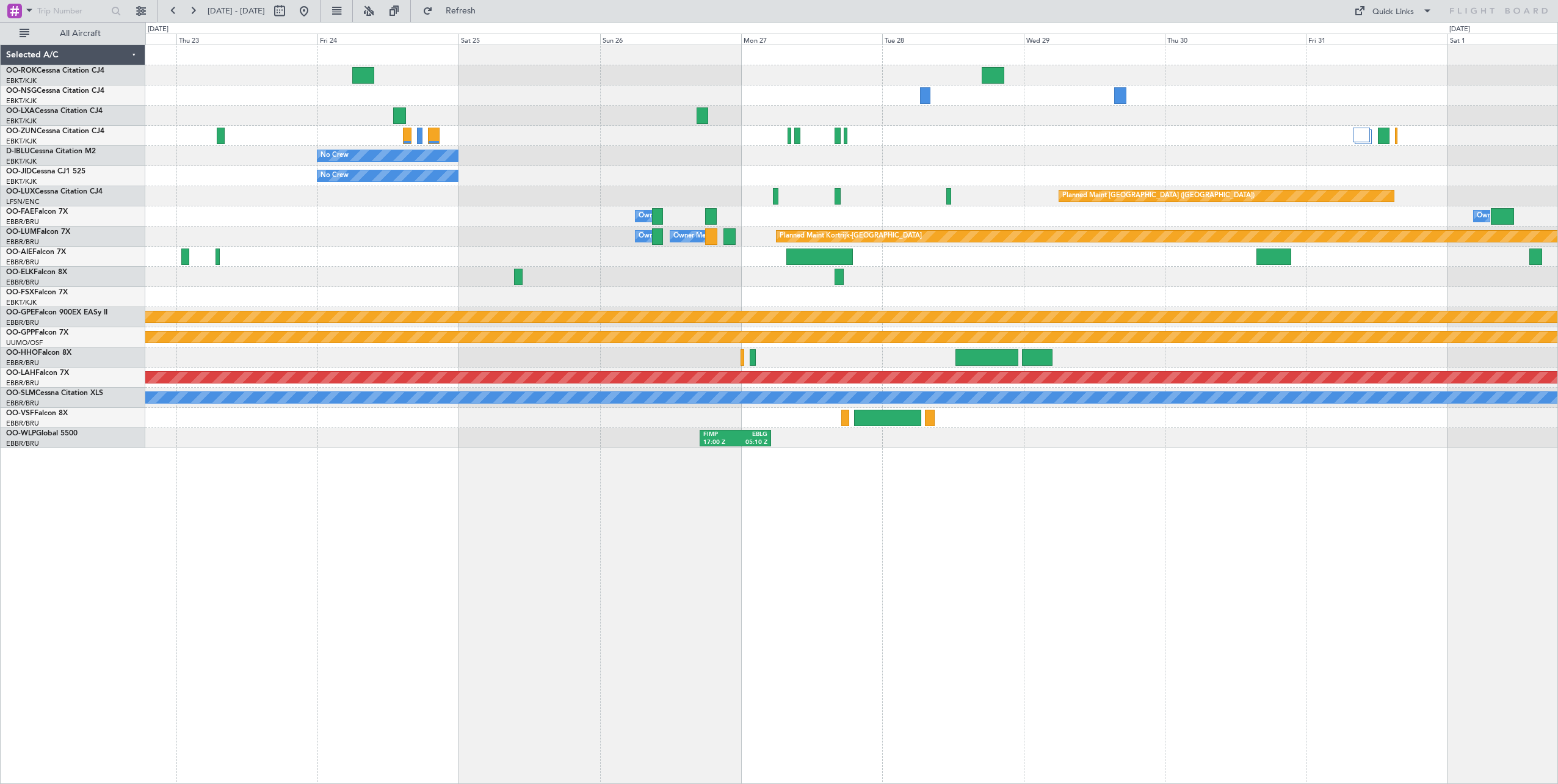
click at [541, 154] on div "No Crew No Crew Planned Maint [GEOGRAPHIC_DATA] ([GEOGRAPHIC_DATA]) Owner [GEOG…" at bounding box center [851, 246] width 1412 height 403
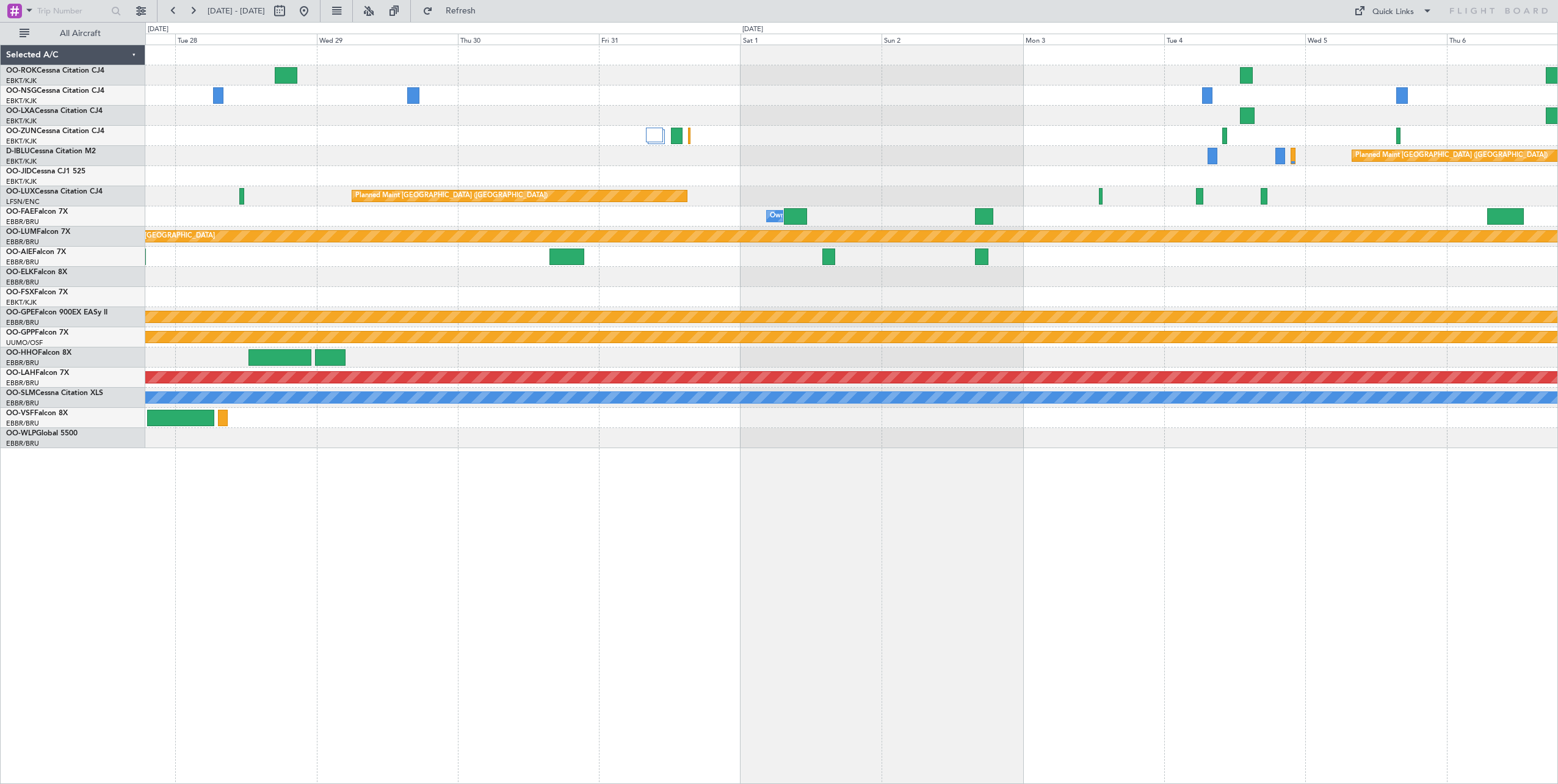
click at [441, 175] on div "Planned Maint Kortrijk-[GEOGRAPHIC_DATA] Planned Maint [GEOGRAPHIC_DATA] ([GEOG…" at bounding box center [851, 246] width 1412 height 403
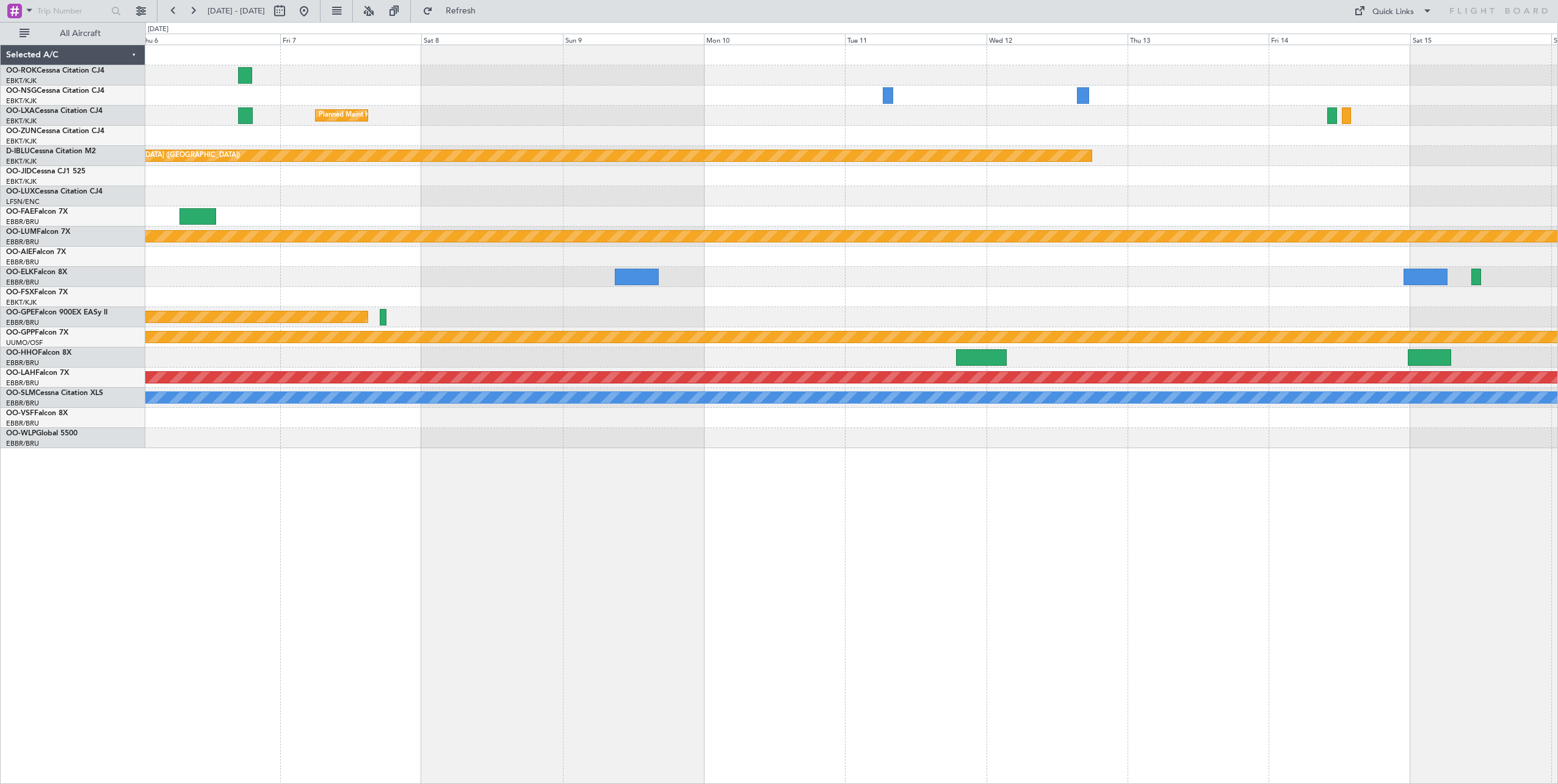
click at [160, 175] on div "Planned Maint Kortrijk-[GEOGRAPHIC_DATA] Planned Maint [GEOGRAPHIC_DATA] ([GEOG…" at bounding box center [851, 246] width 1412 height 403
